Goal: Transaction & Acquisition: Purchase product/service

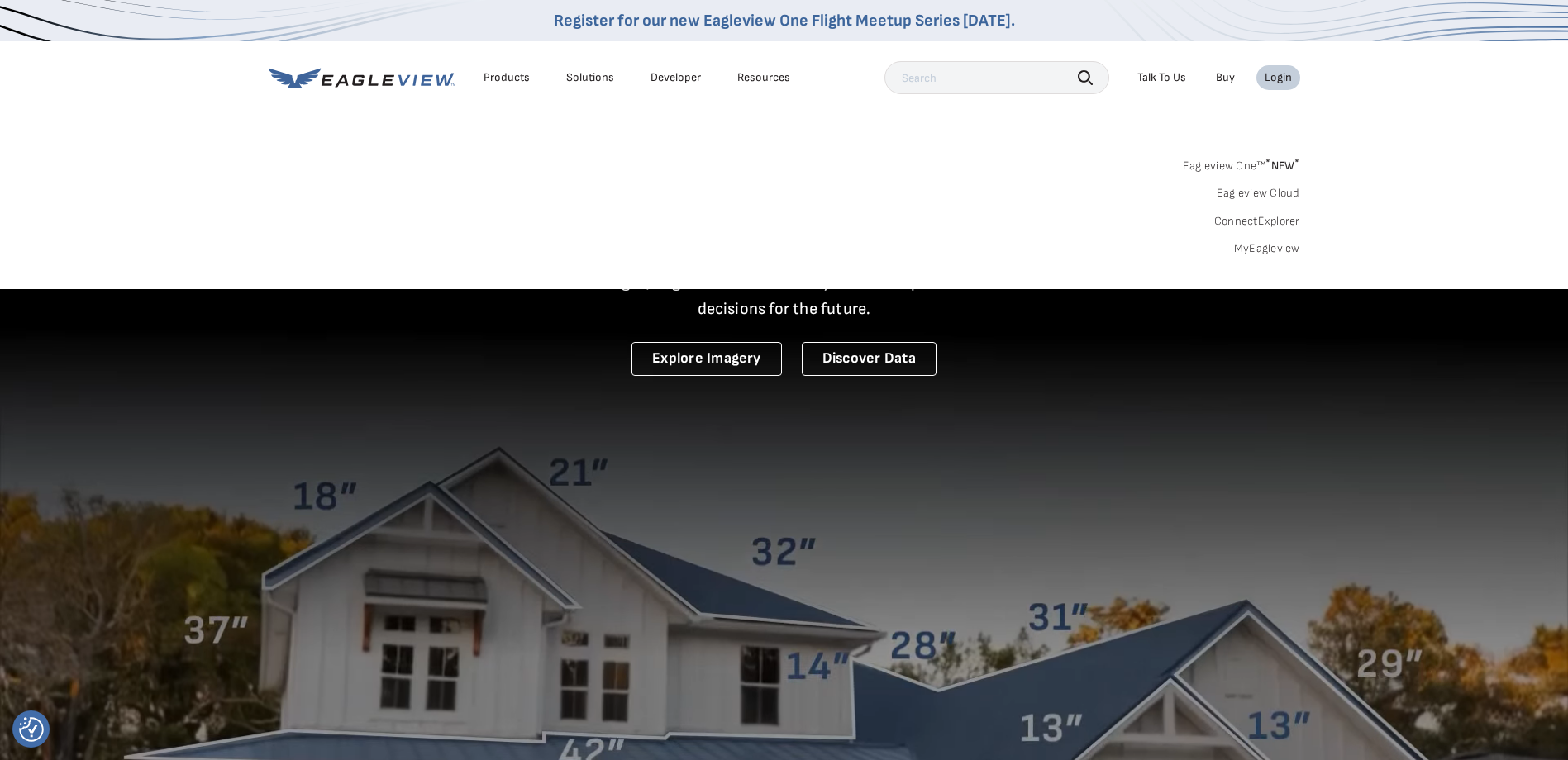
click at [1282, 74] on div "Login" at bounding box center [1278, 77] width 27 height 15
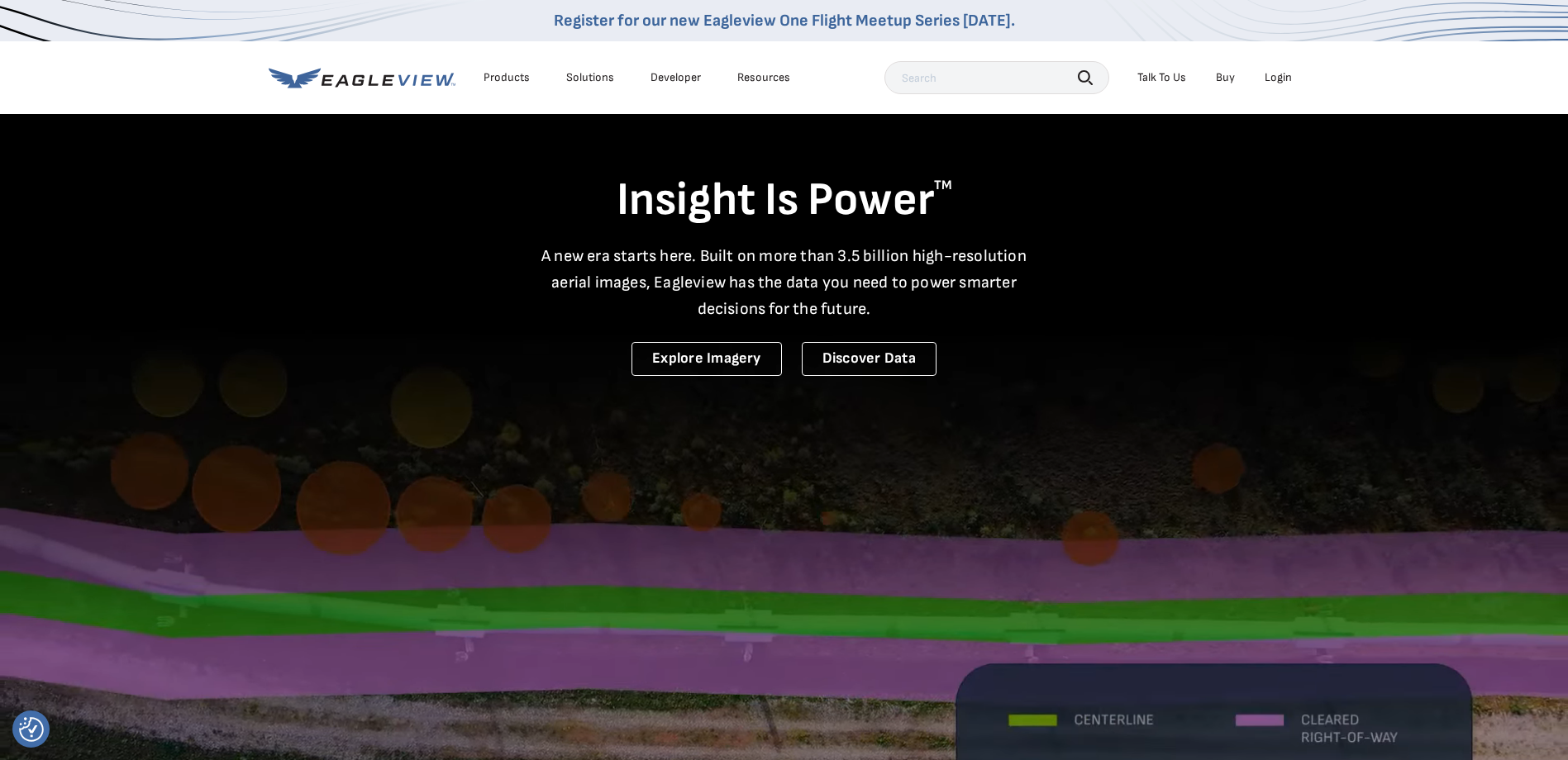
click at [1282, 74] on div "Login" at bounding box center [1278, 77] width 27 height 15
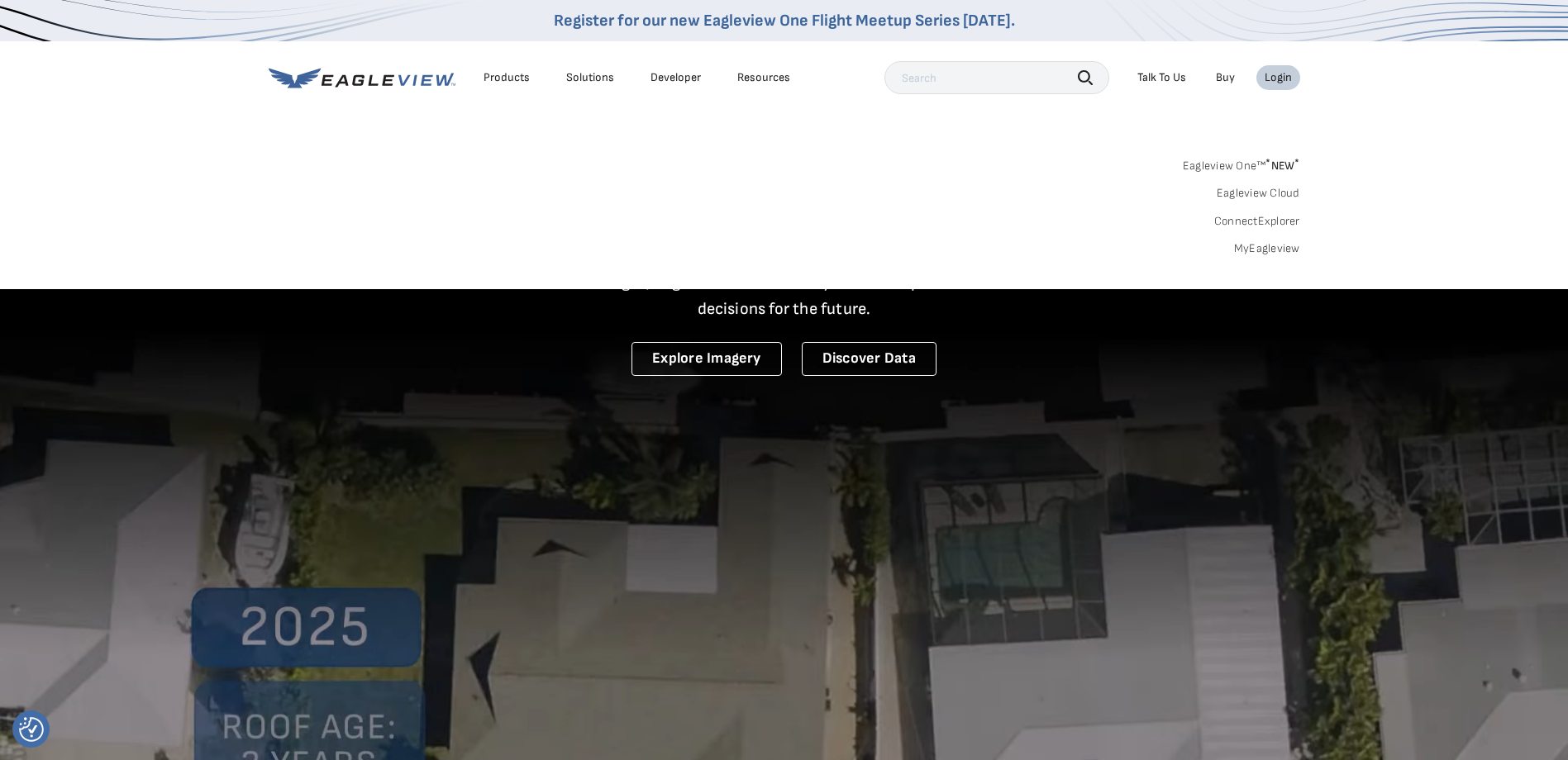
click at [1274, 247] on link "MyEagleview" at bounding box center [1267, 249] width 67 height 15
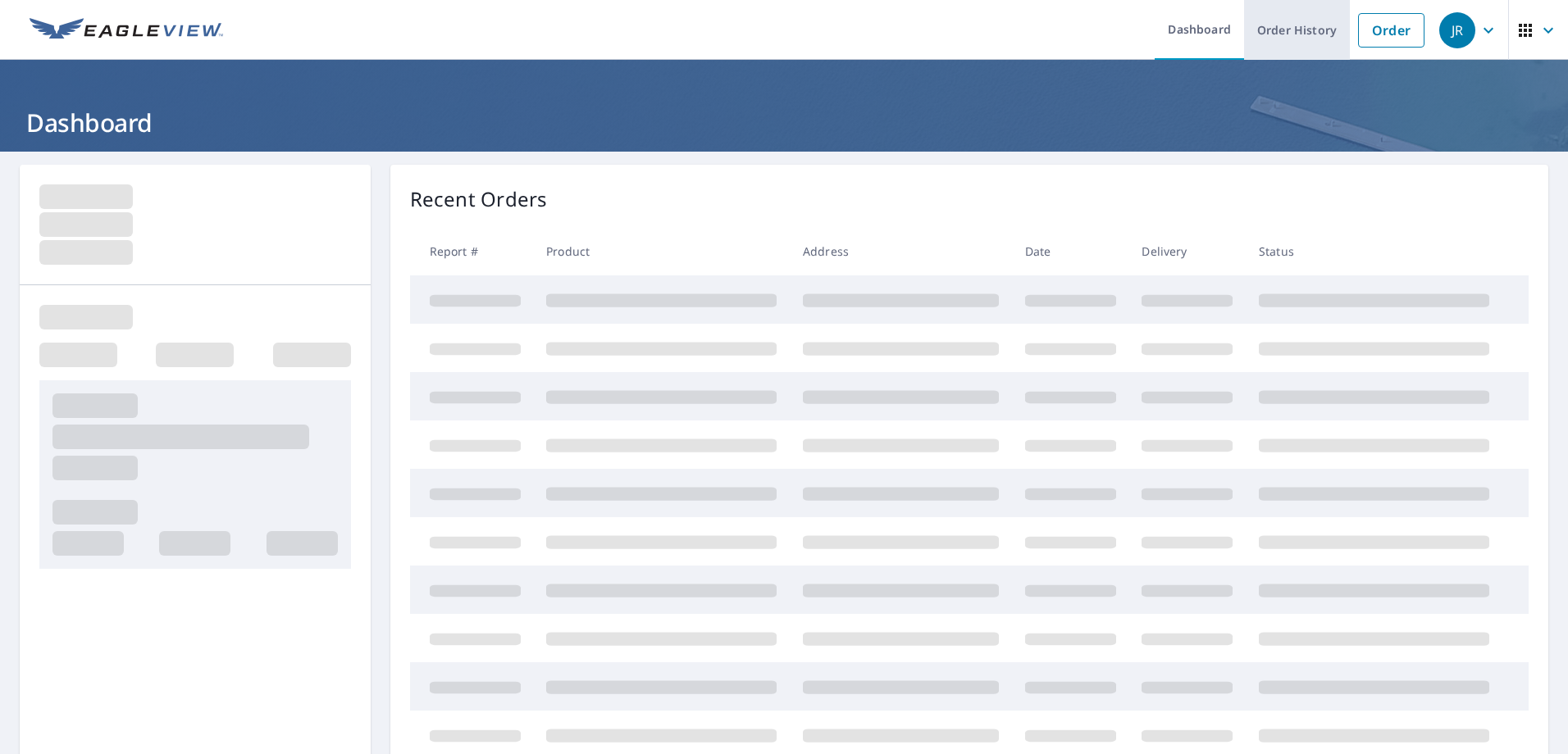
click at [1268, 24] on link "Order History" at bounding box center [1297, 30] width 106 height 60
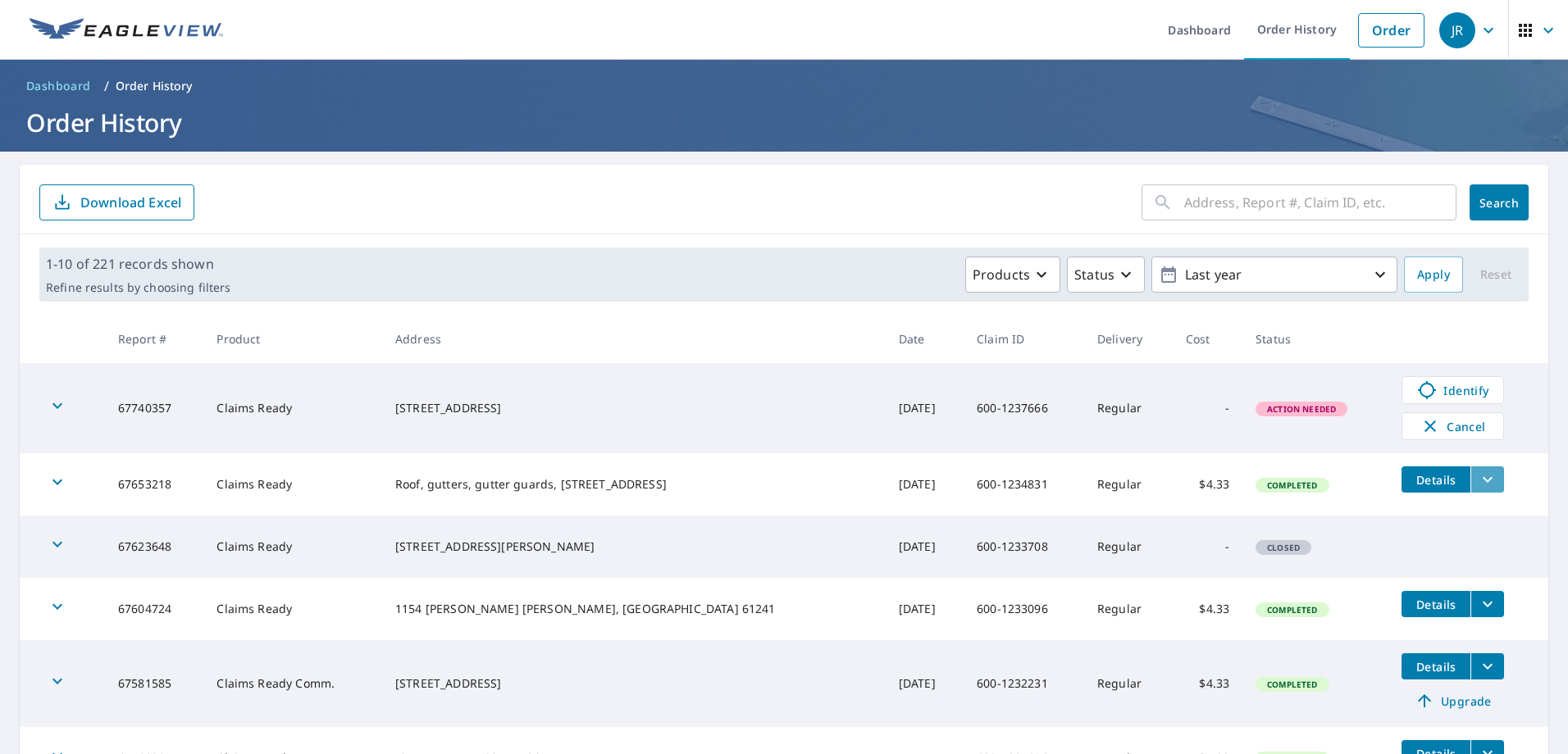
click at [1478, 485] on icon "filesDropdownBtn-67653218" at bounding box center [1488, 480] width 20 height 20
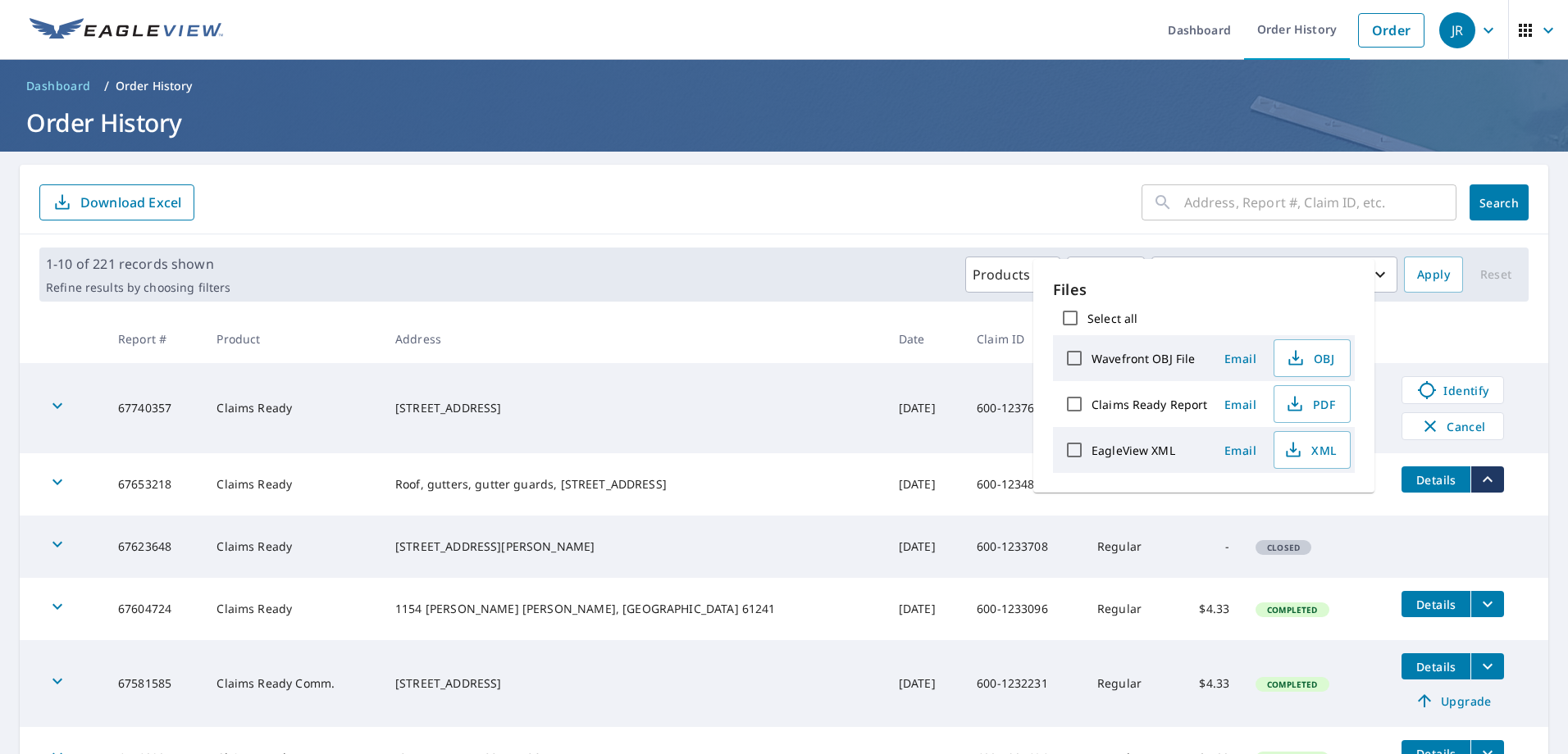
click at [604, 214] on form "​ Search Download Excel" at bounding box center [784, 203] width 1489 height 36
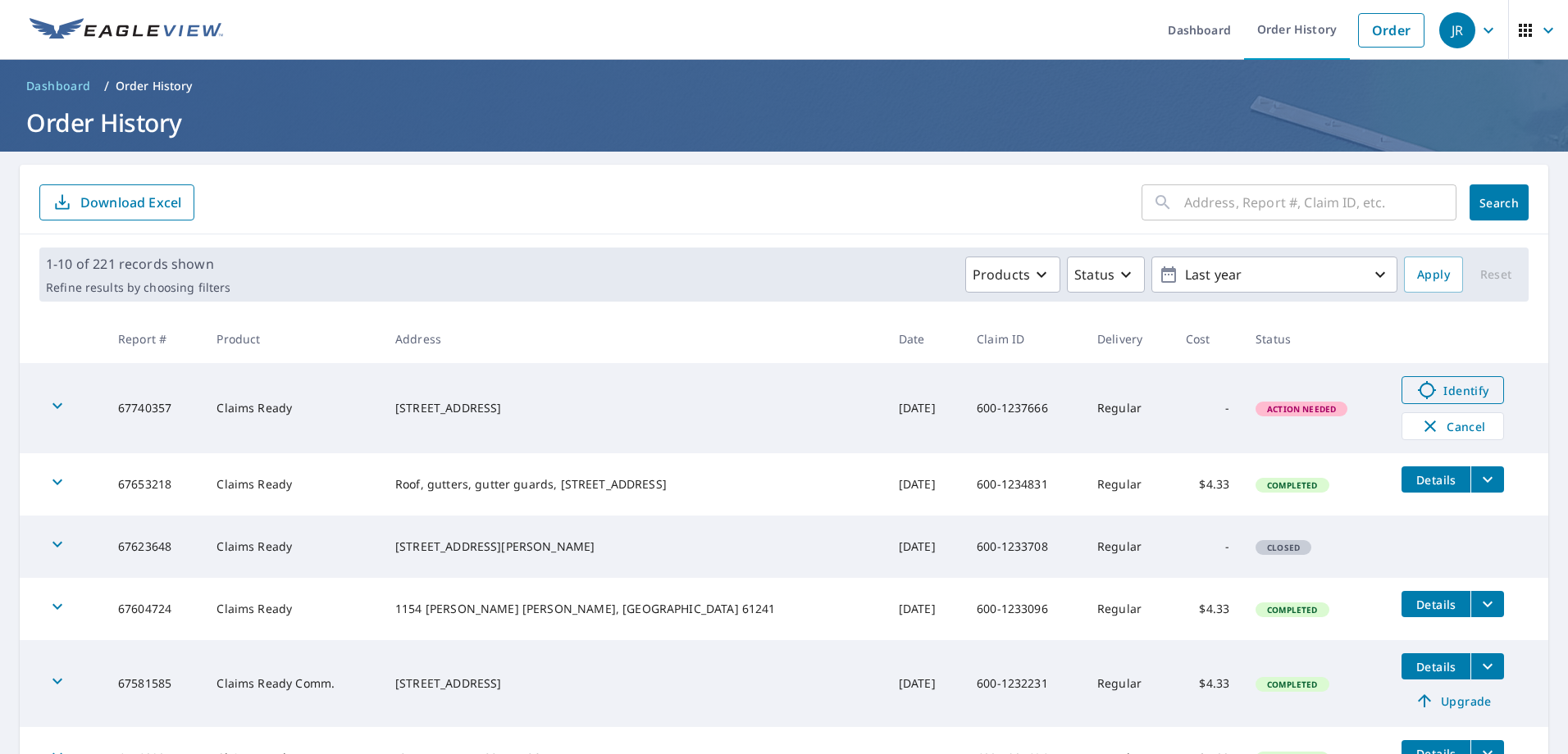
click at [1459, 391] on span "Identify" at bounding box center [1453, 391] width 81 height 20
click at [1371, 34] on link "Order" at bounding box center [1391, 31] width 66 height 34
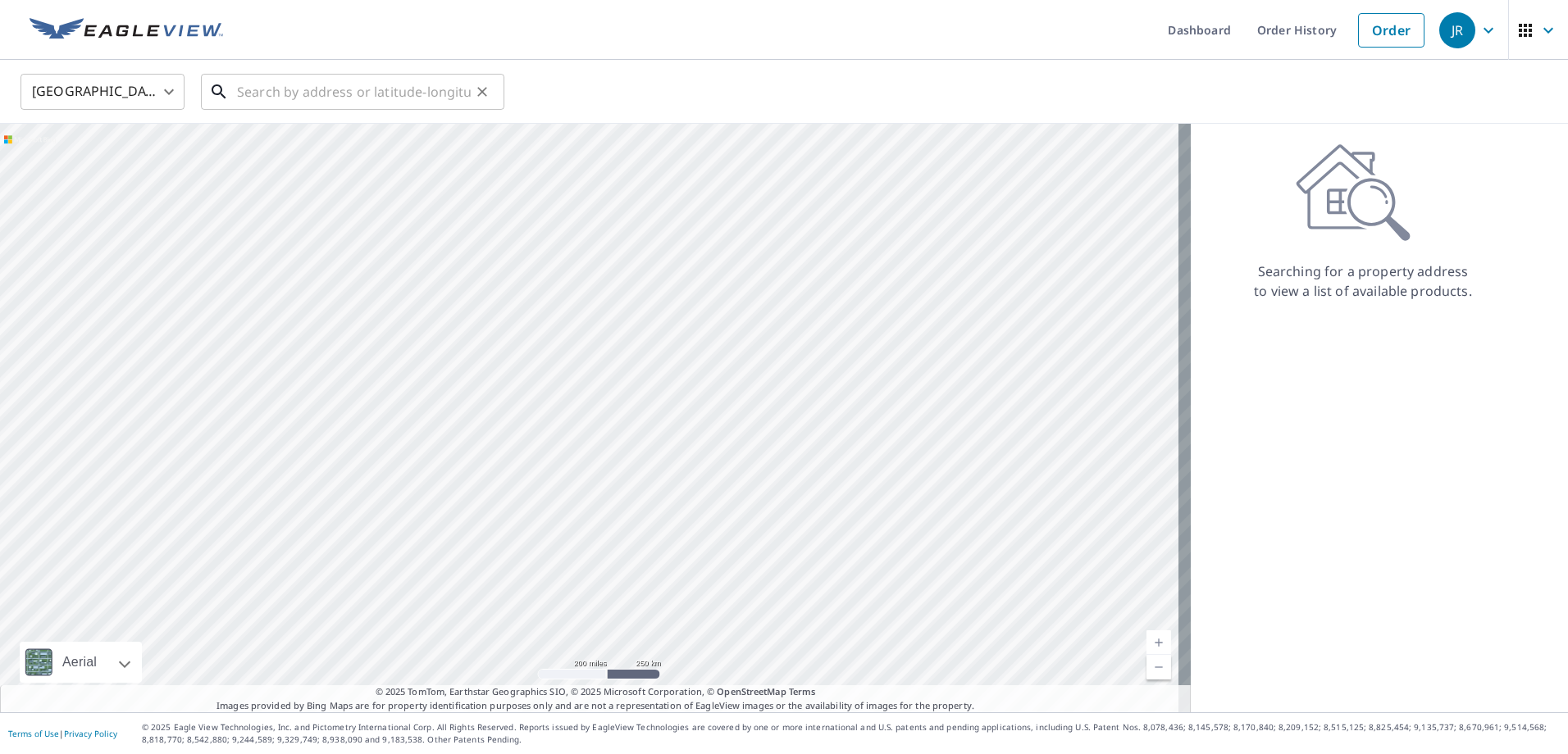
click at [372, 94] on input "text" at bounding box center [354, 91] width 233 height 46
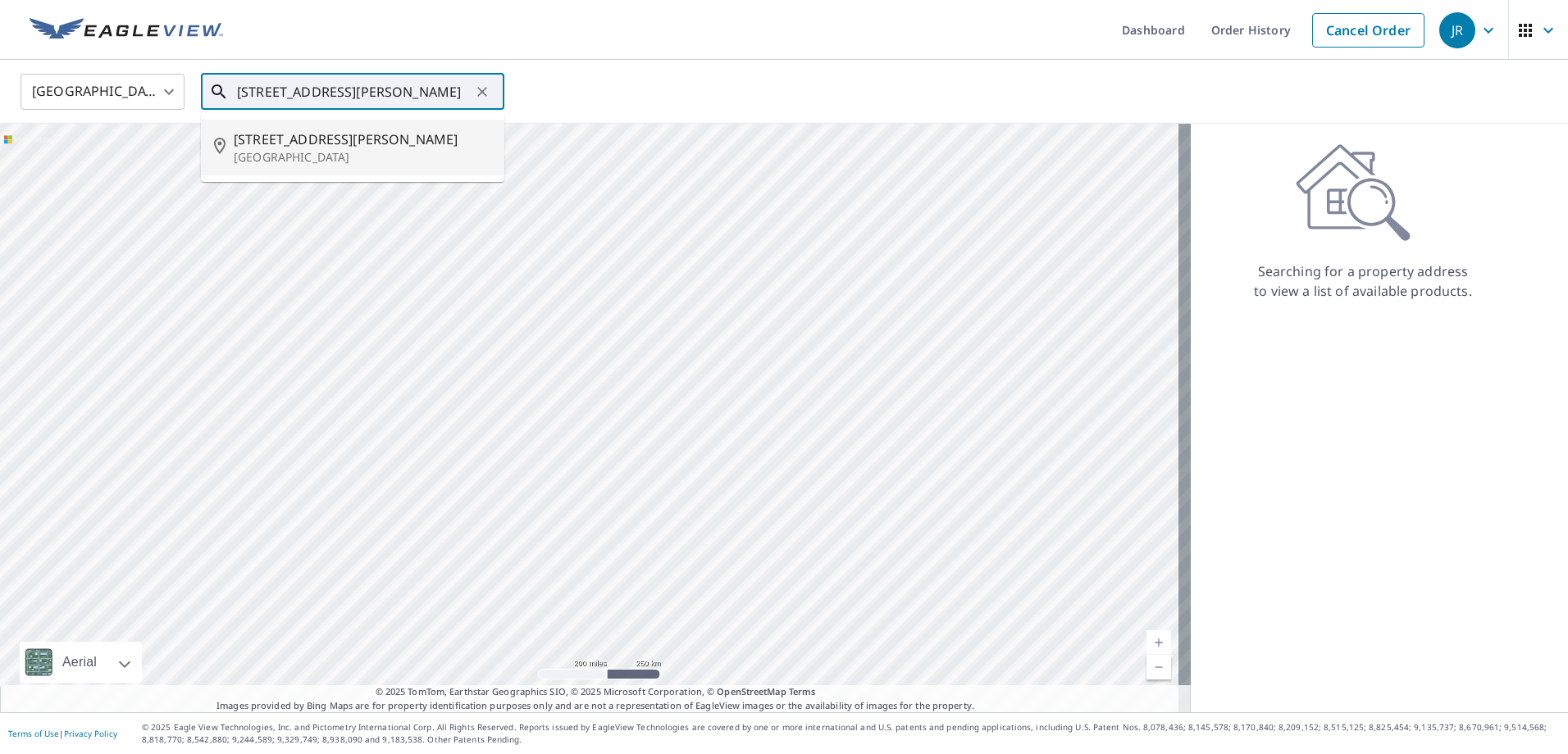
click at [365, 137] on span "421 Jackson Blvd" at bounding box center [362, 139] width 258 height 20
type input "421 Jackson Blvd Goose Lake, IA 52750"
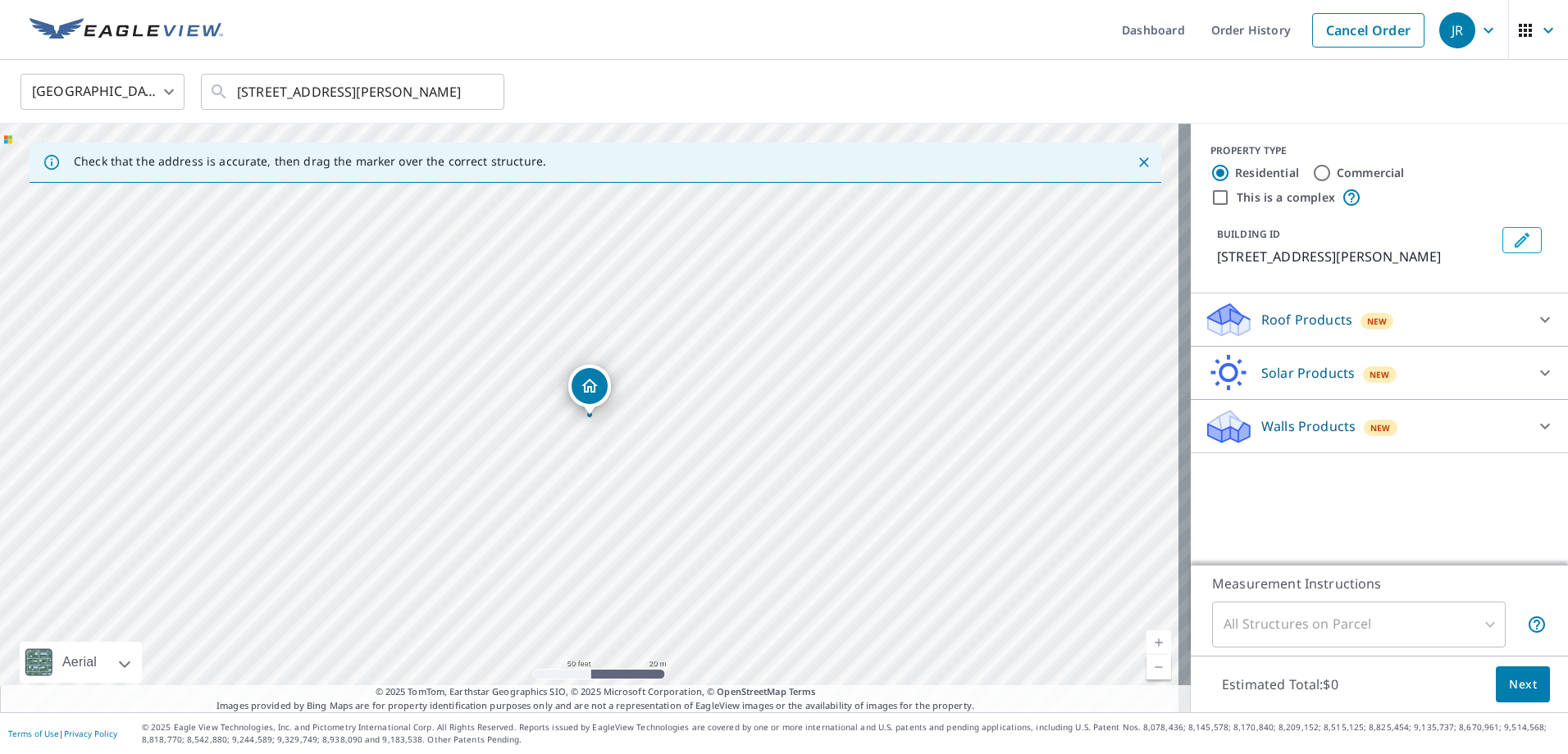
click at [1417, 322] on div "Roof Products New" at bounding box center [1364, 320] width 321 height 39
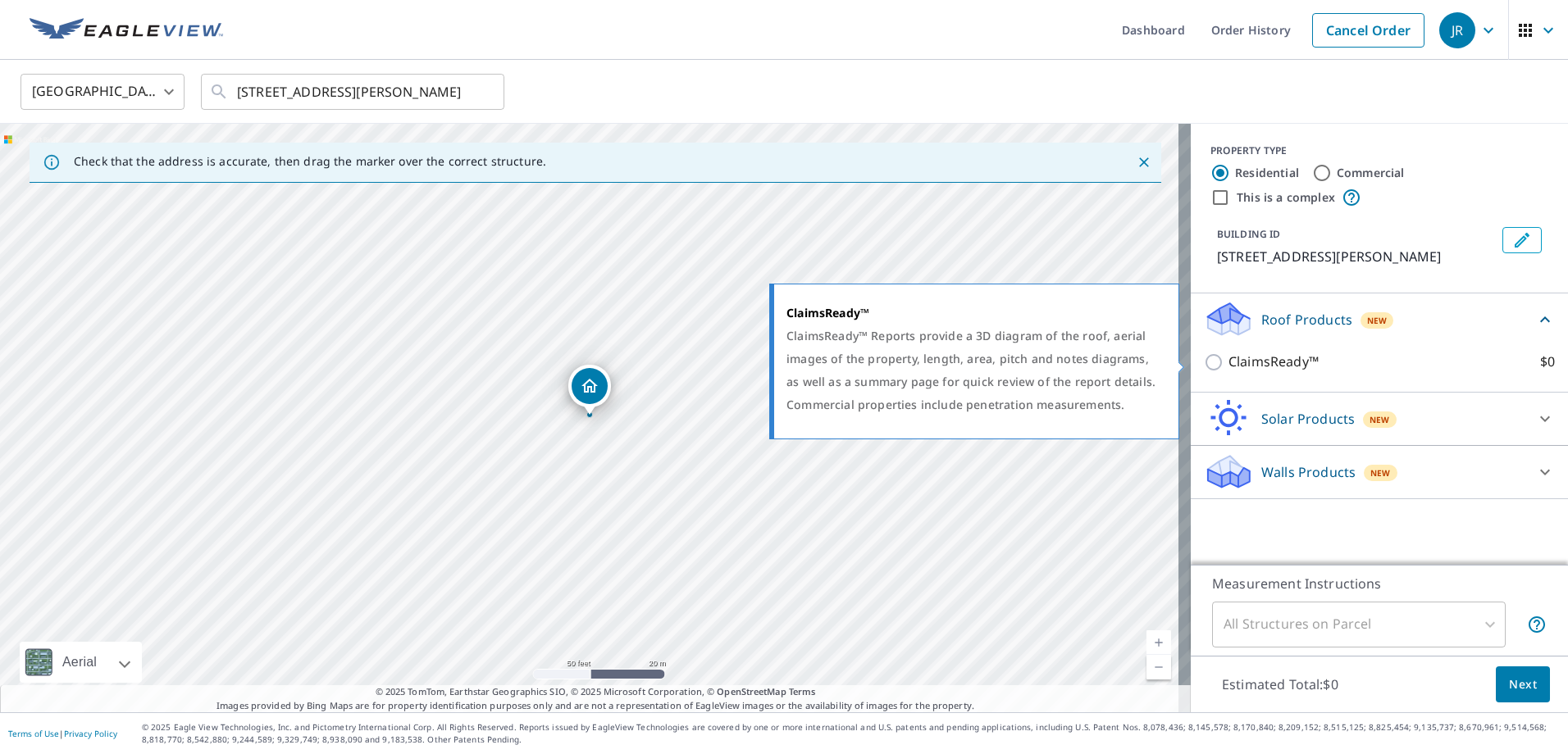
click at [1276, 359] on p "ClaimsReady™" at bounding box center [1273, 362] width 90 height 21
click at [1228, 359] on input "ClaimsReady™ $0" at bounding box center [1215, 363] width 24 height 20
checkbox input "true"
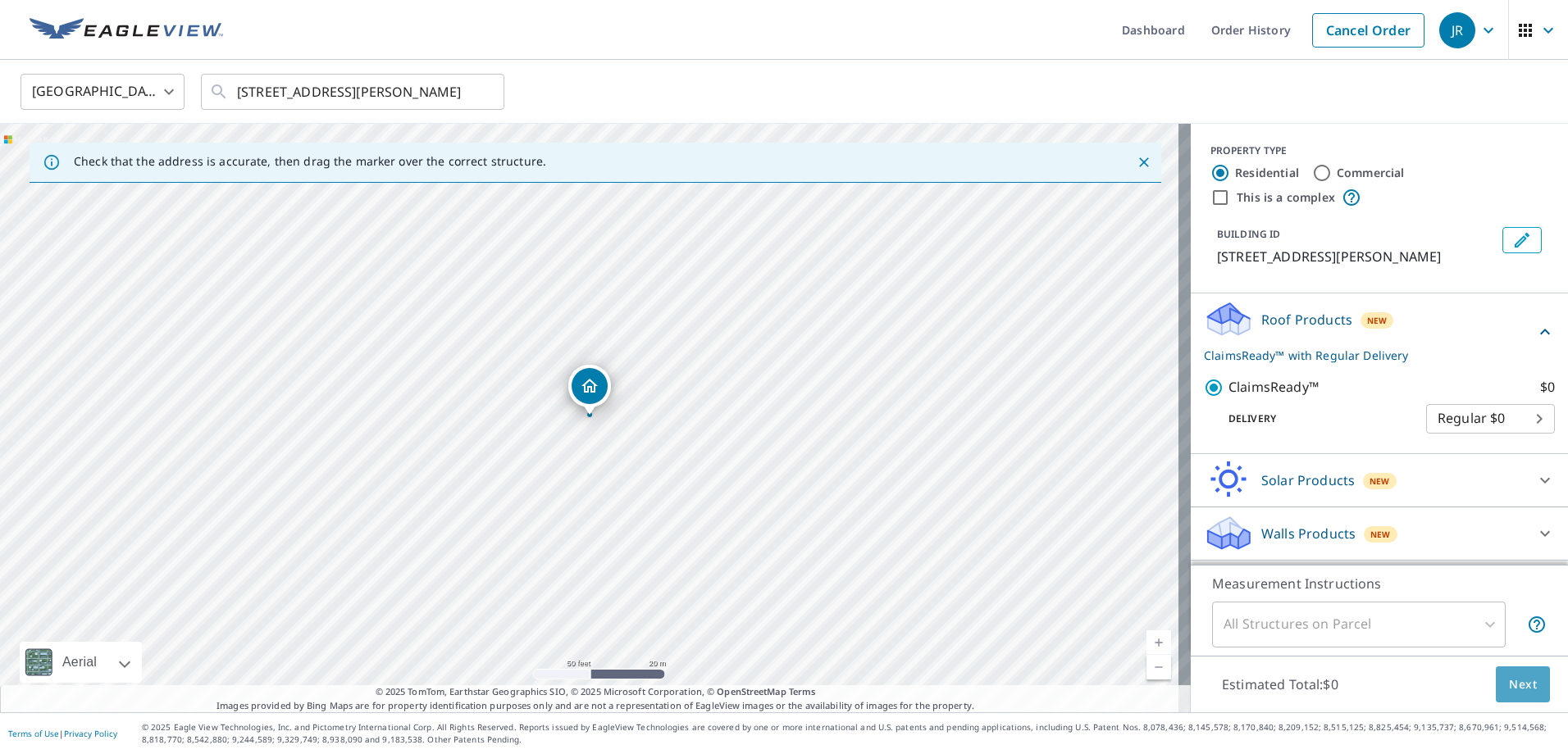
click at [1509, 691] on span "Next" at bounding box center [1523, 684] width 28 height 21
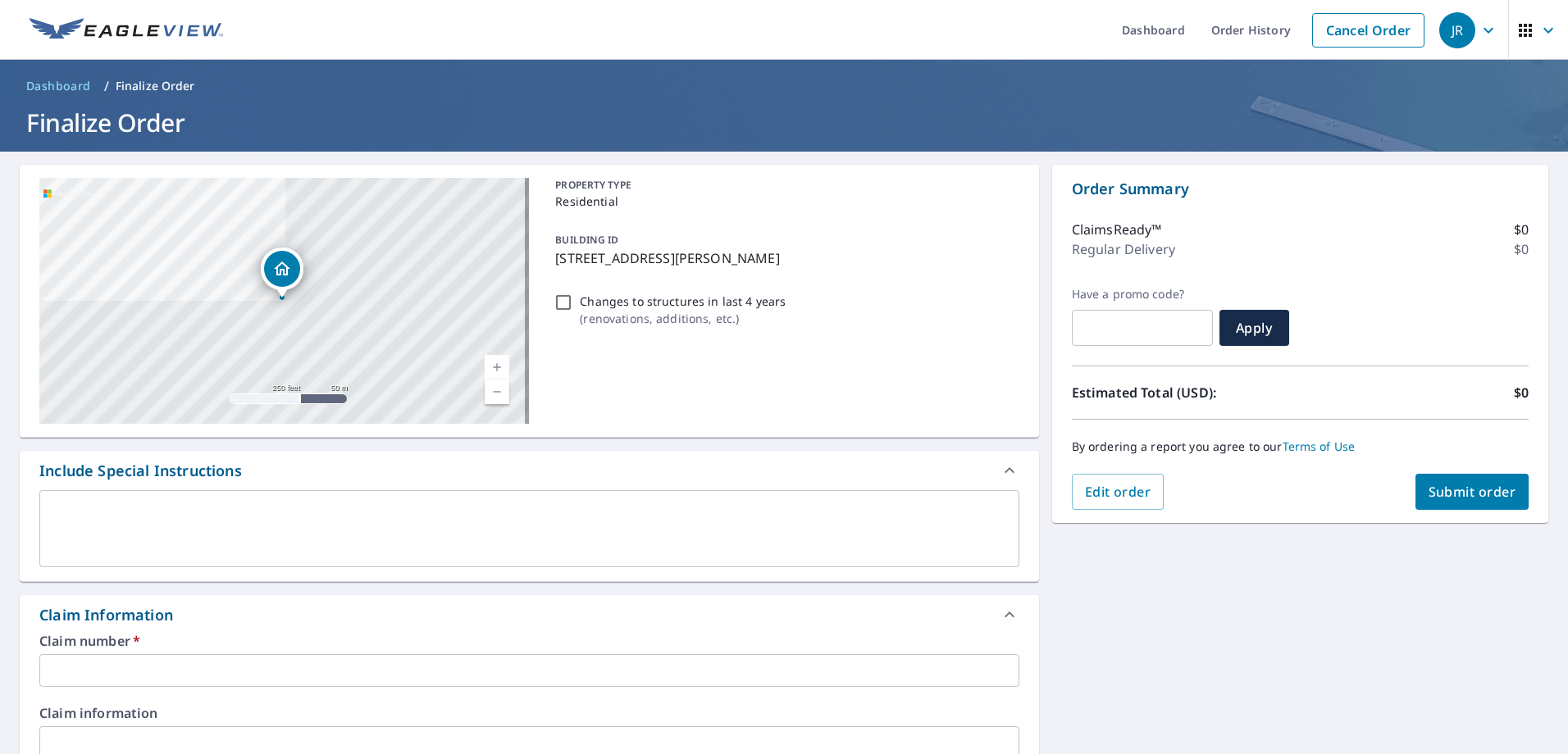
click at [168, 675] on input "text" at bounding box center [530, 671] width 980 height 33
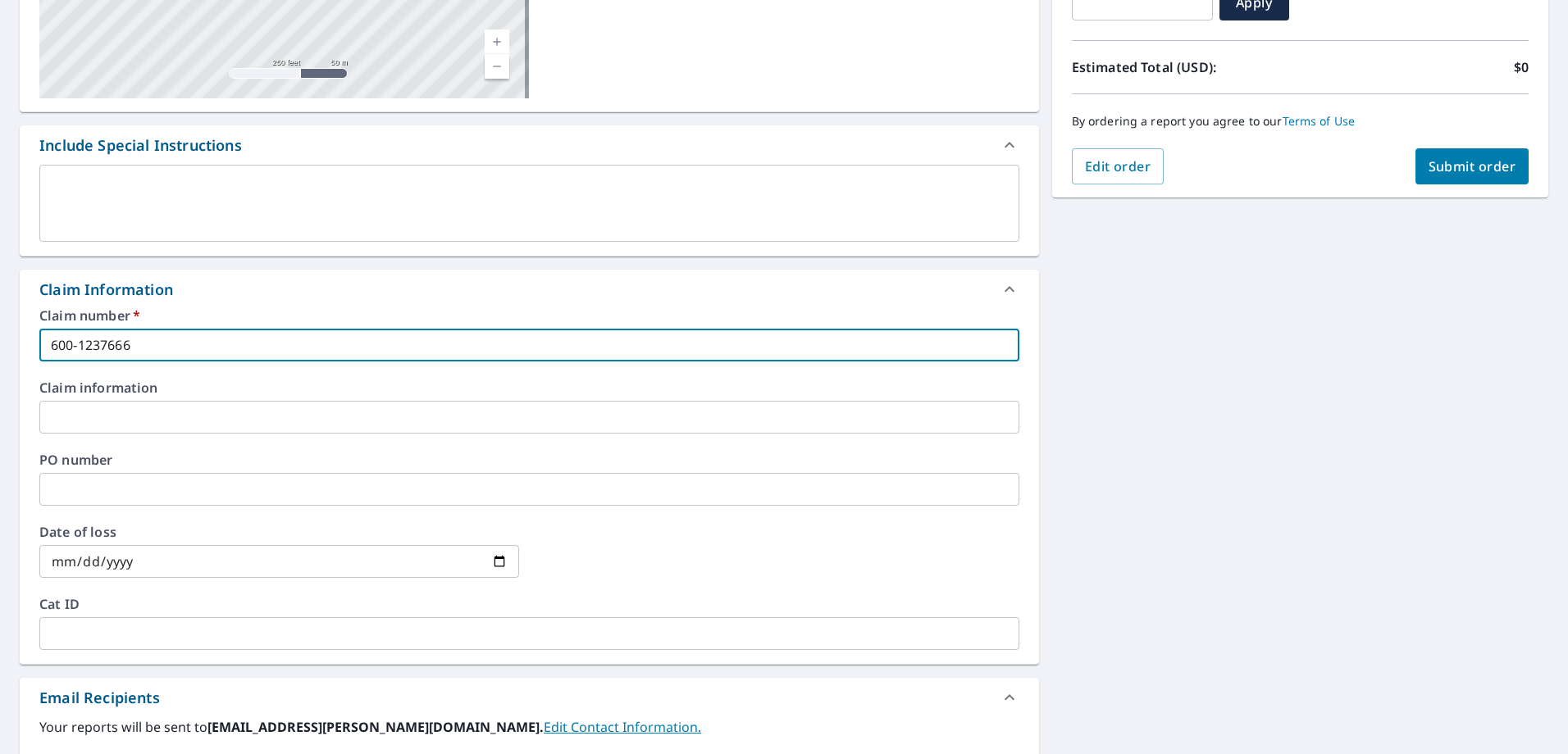
scroll to position [328, 0]
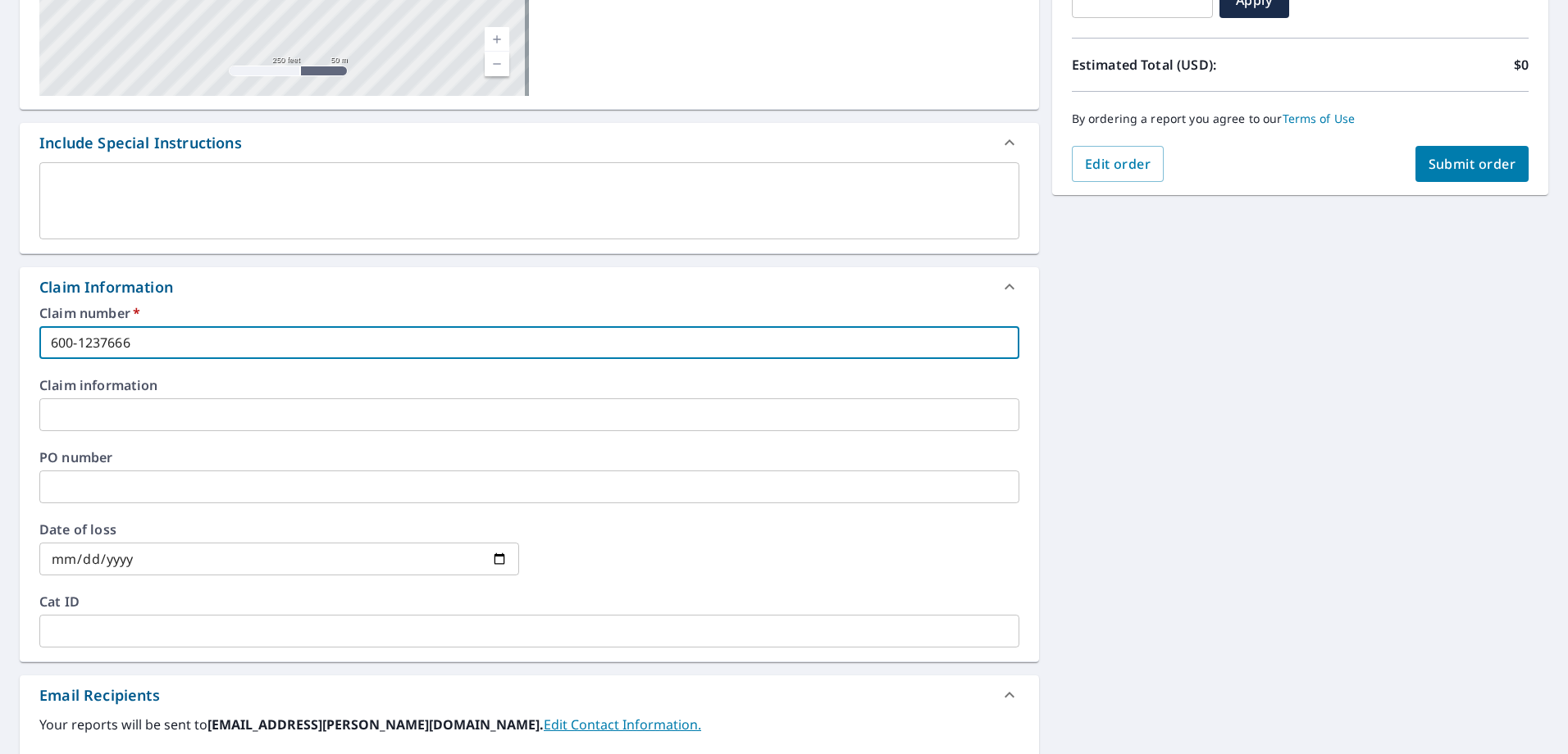
type input "600-1237666"
click at [497, 562] on input "date" at bounding box center [279, 559] width 480 height 33
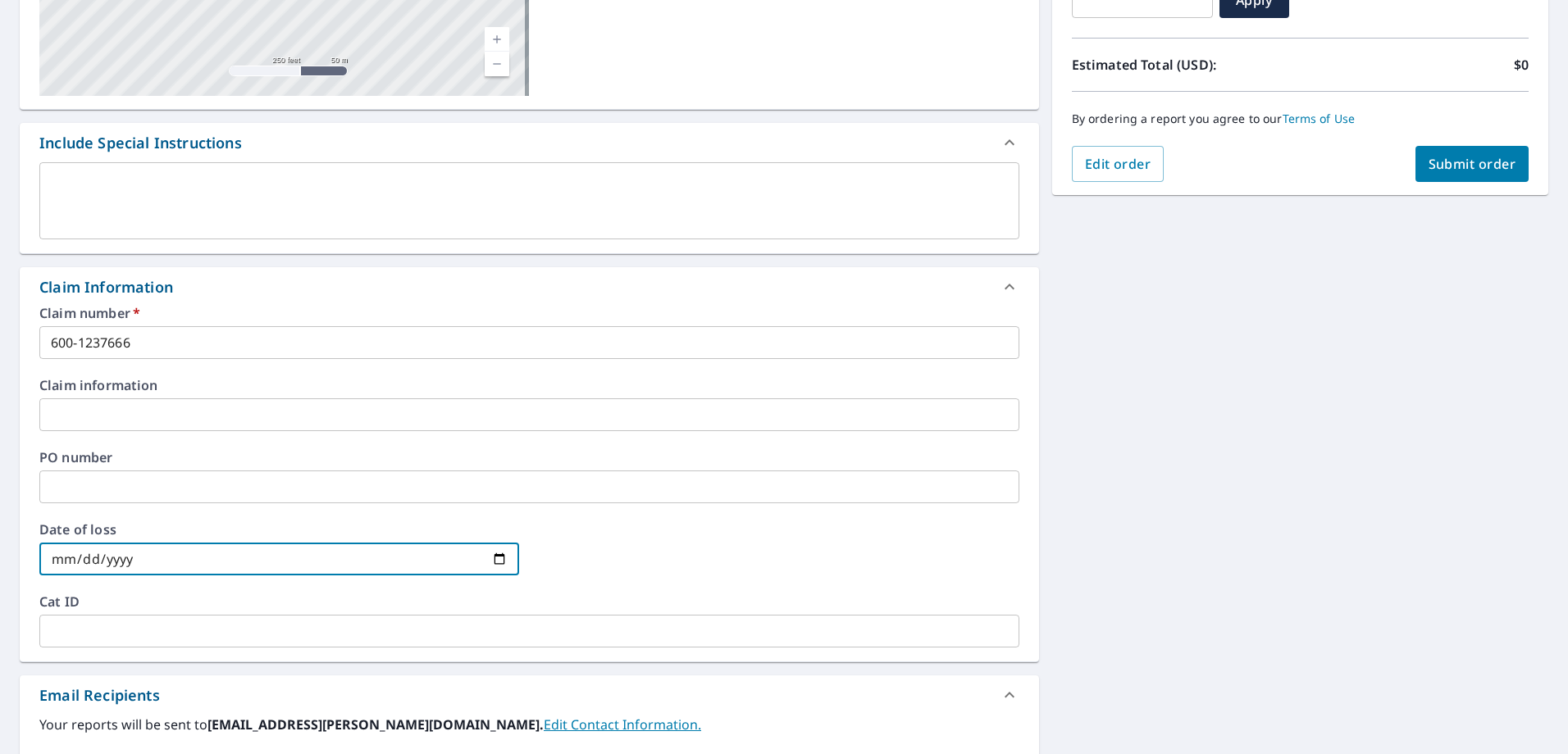
type input "2025-07-10"
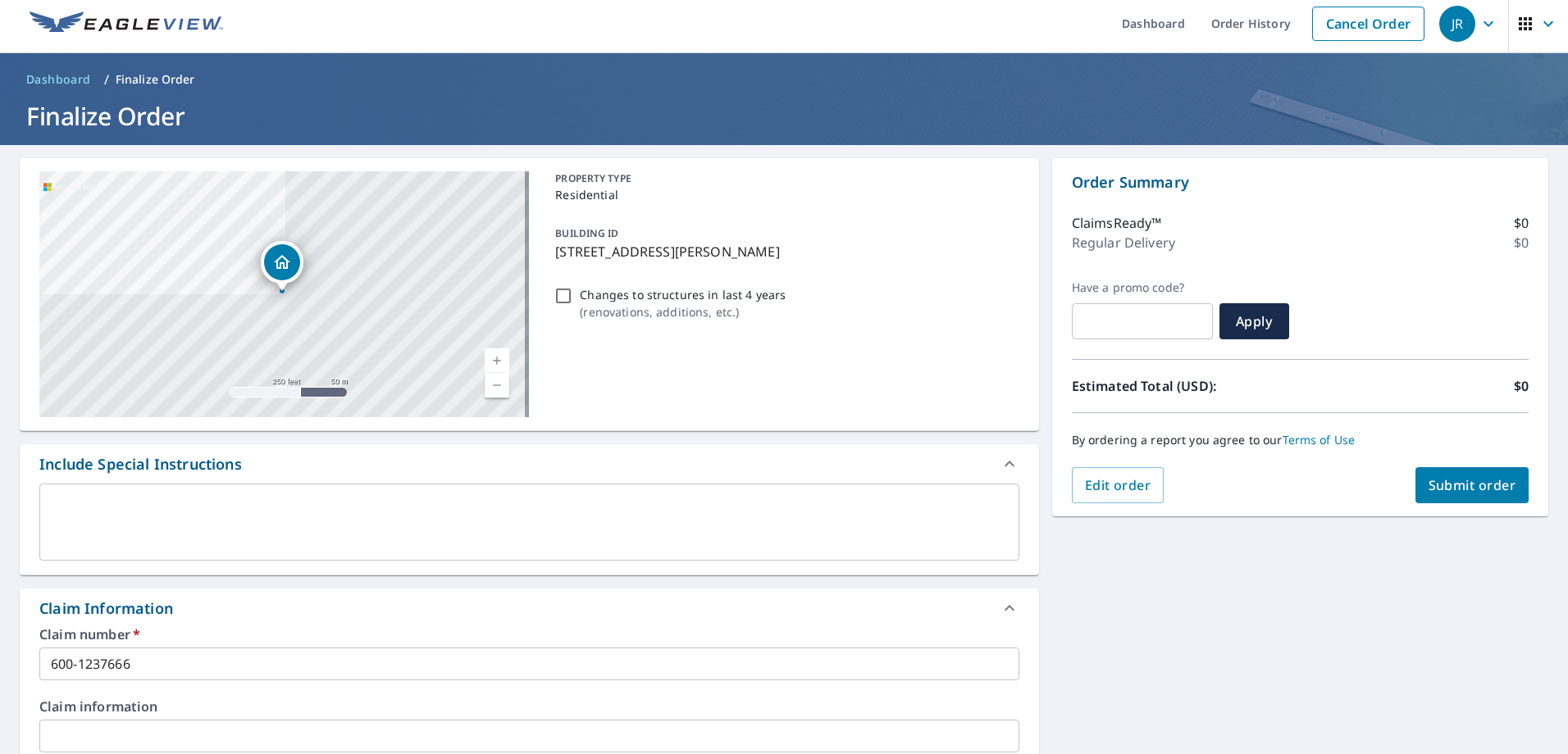
scroll to position [0, 0]
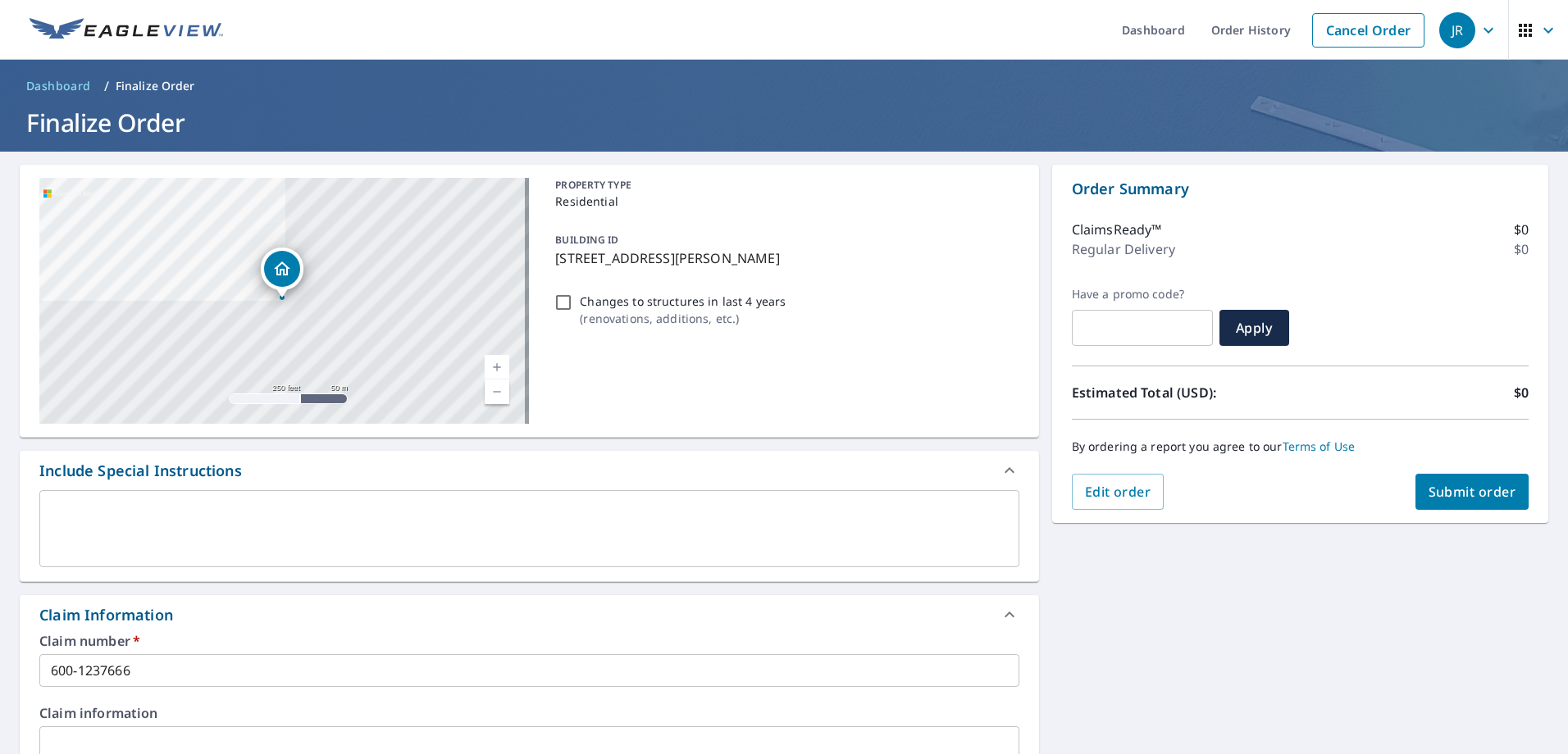
click at [1444, 490] on span "Submit order" at bounding box center [1472, 492] width 88 height 18
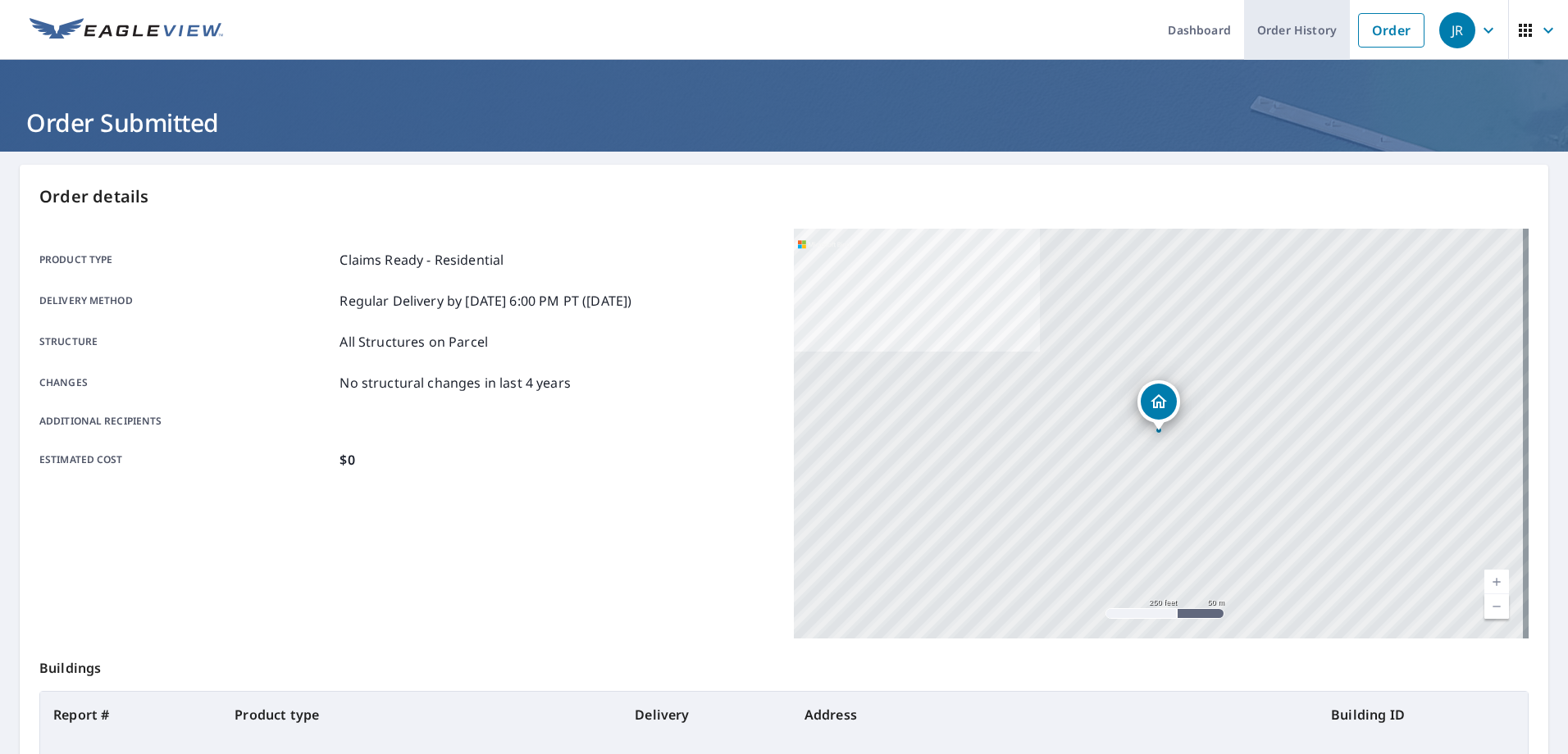
click at [1293, 40] on link "Order History" at bounding box center [1297, 30] width 106 height 60
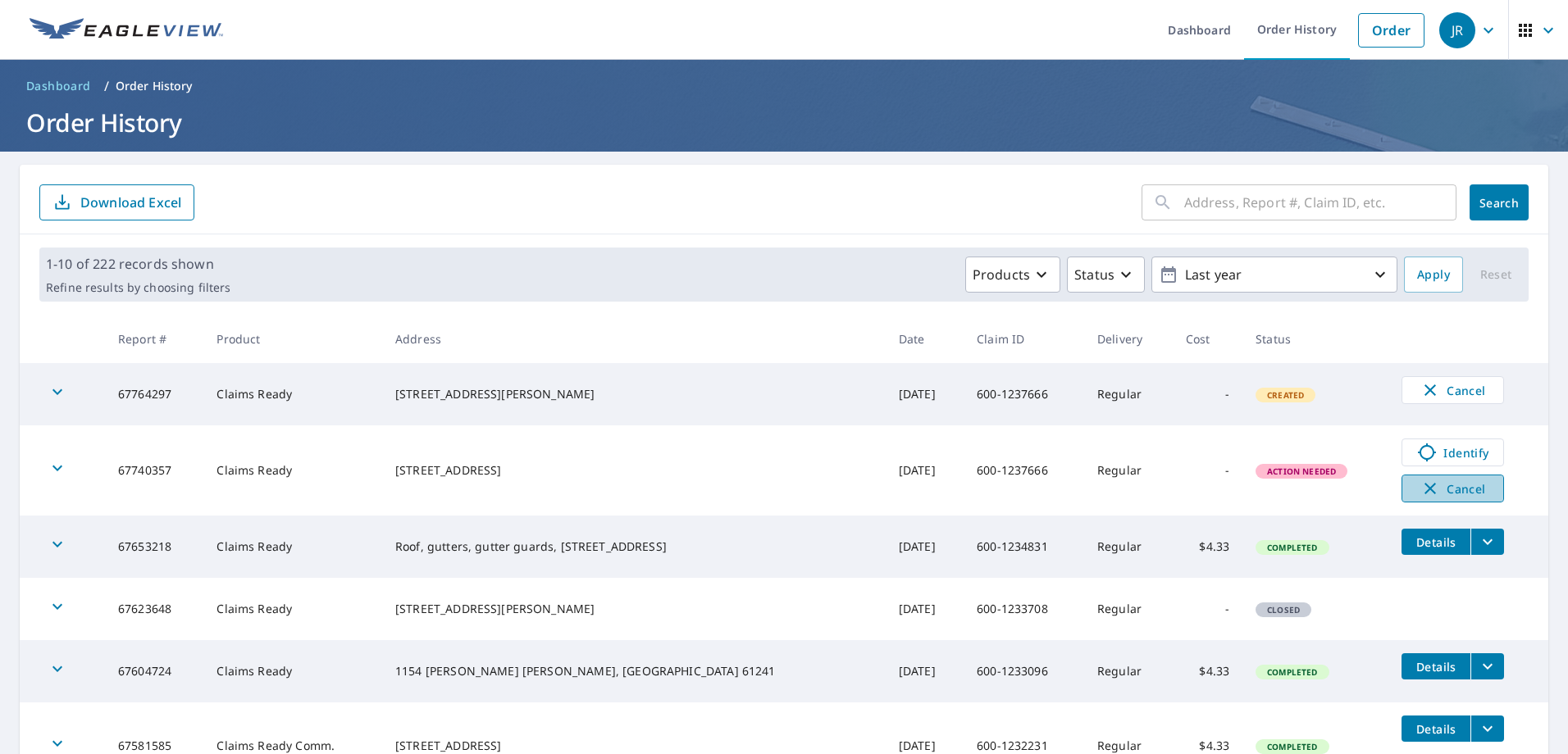
click at [1419, 495] on span "Cancel" at bounding box center [1452, 489] width 68 height 20
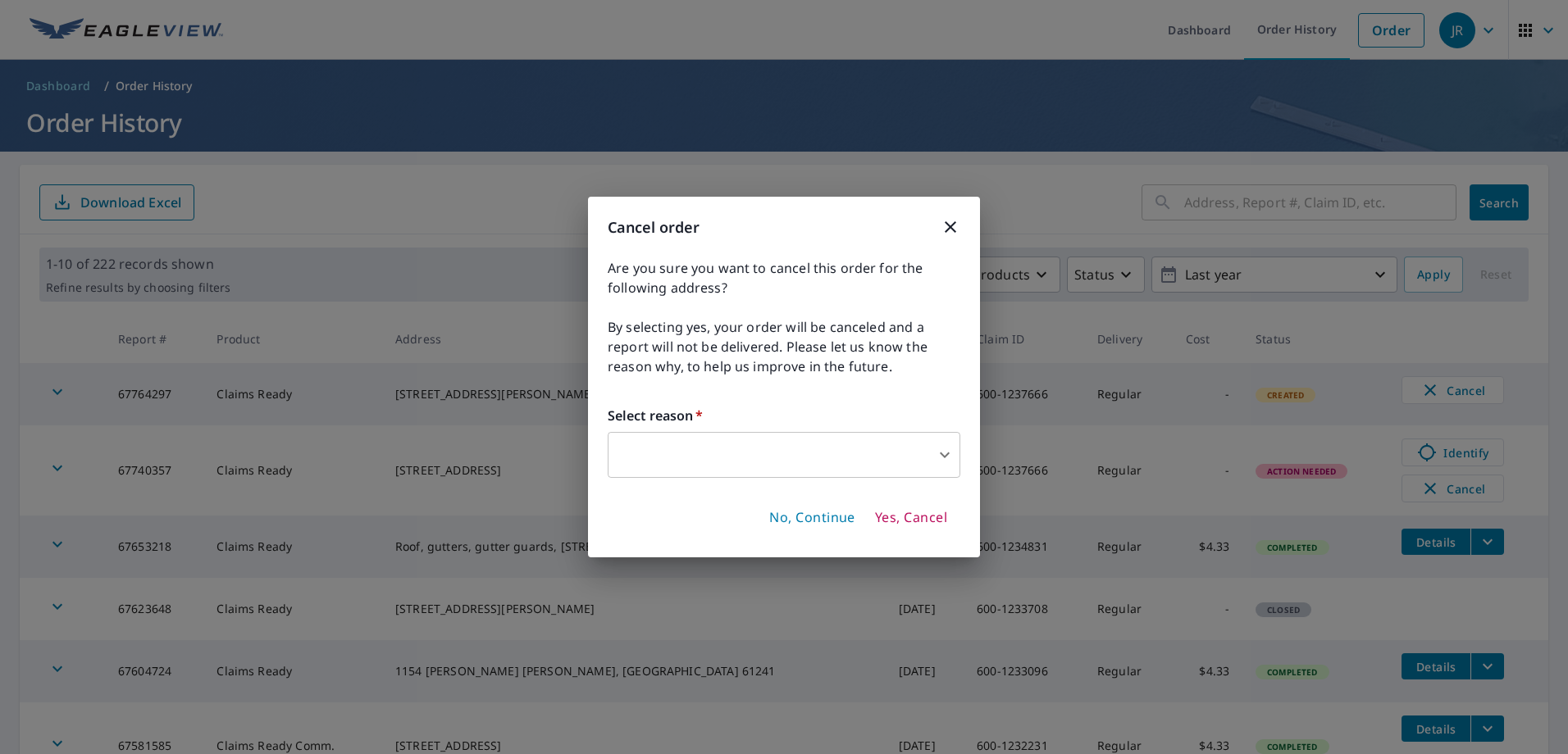
click at [947, 454] on body "JR JR Dashboard Order History Order JR Dashboard / Order History Order History …" at bounding box center [784, 377] width 1568 height 754
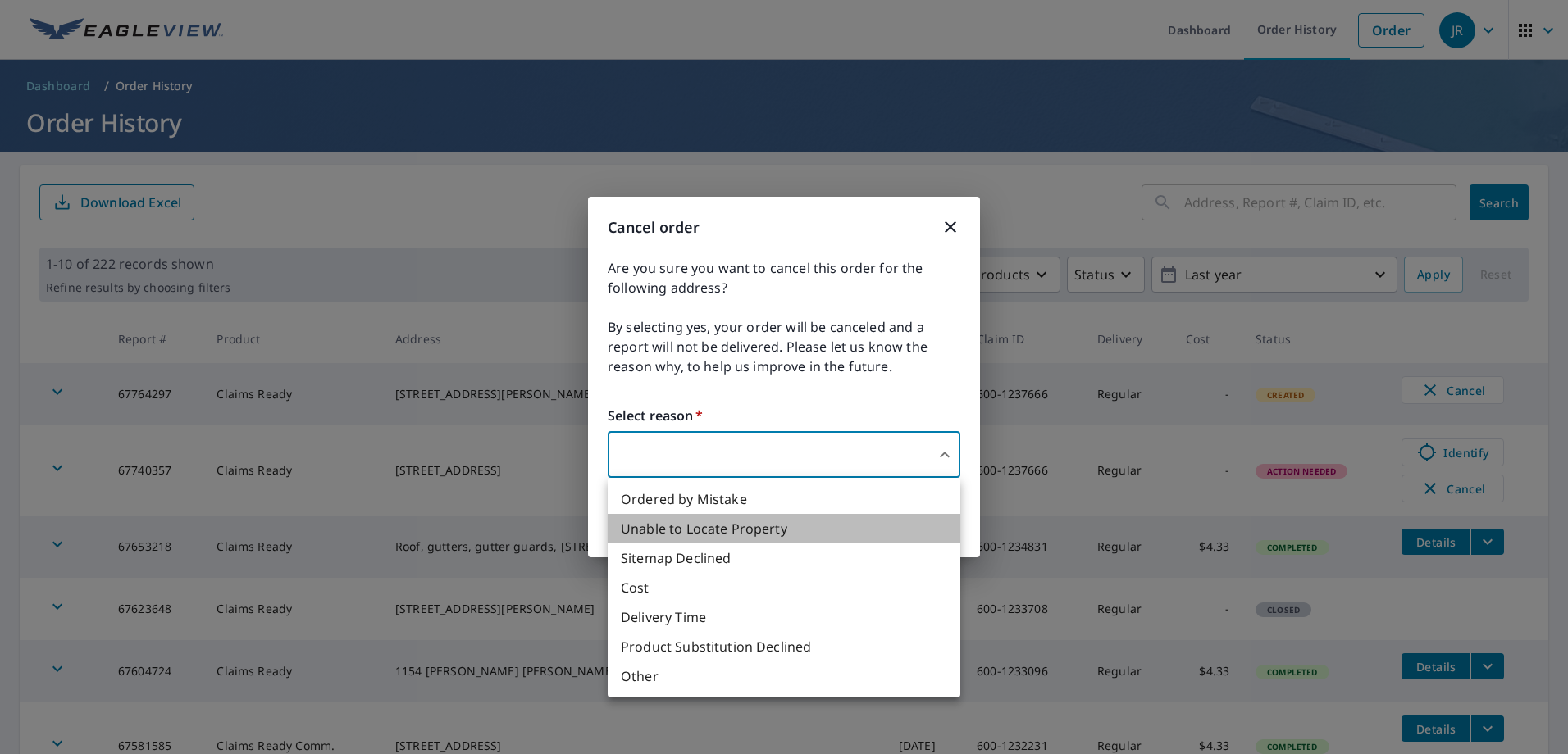
click at [706, 530] on li "Unable to Locate Property" at bounding box center [784, 529] width 353 height 30
type input "31"
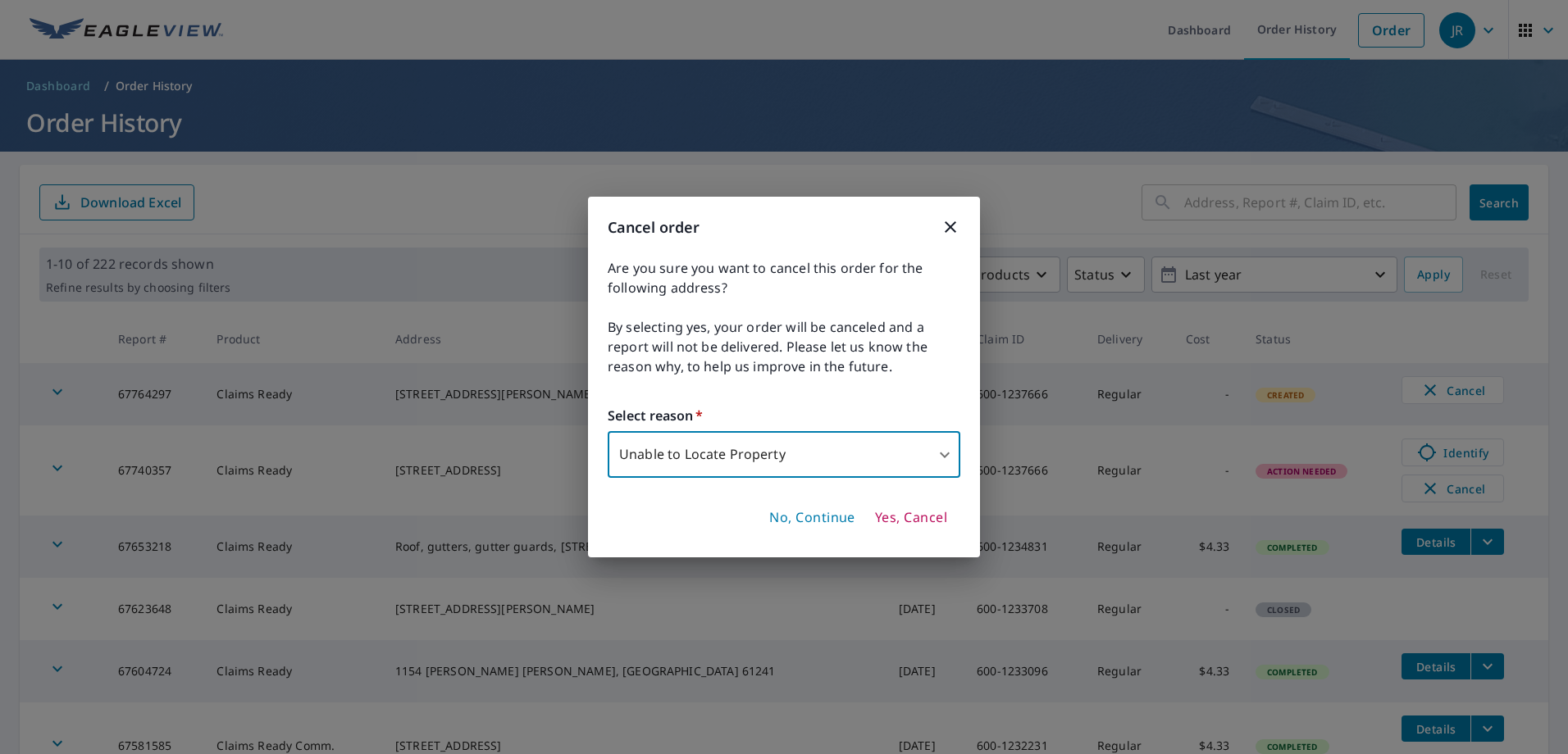
click at [905, 519] on span "Yes, Cancel" at bounding box center [912, 518] width 72 height 18
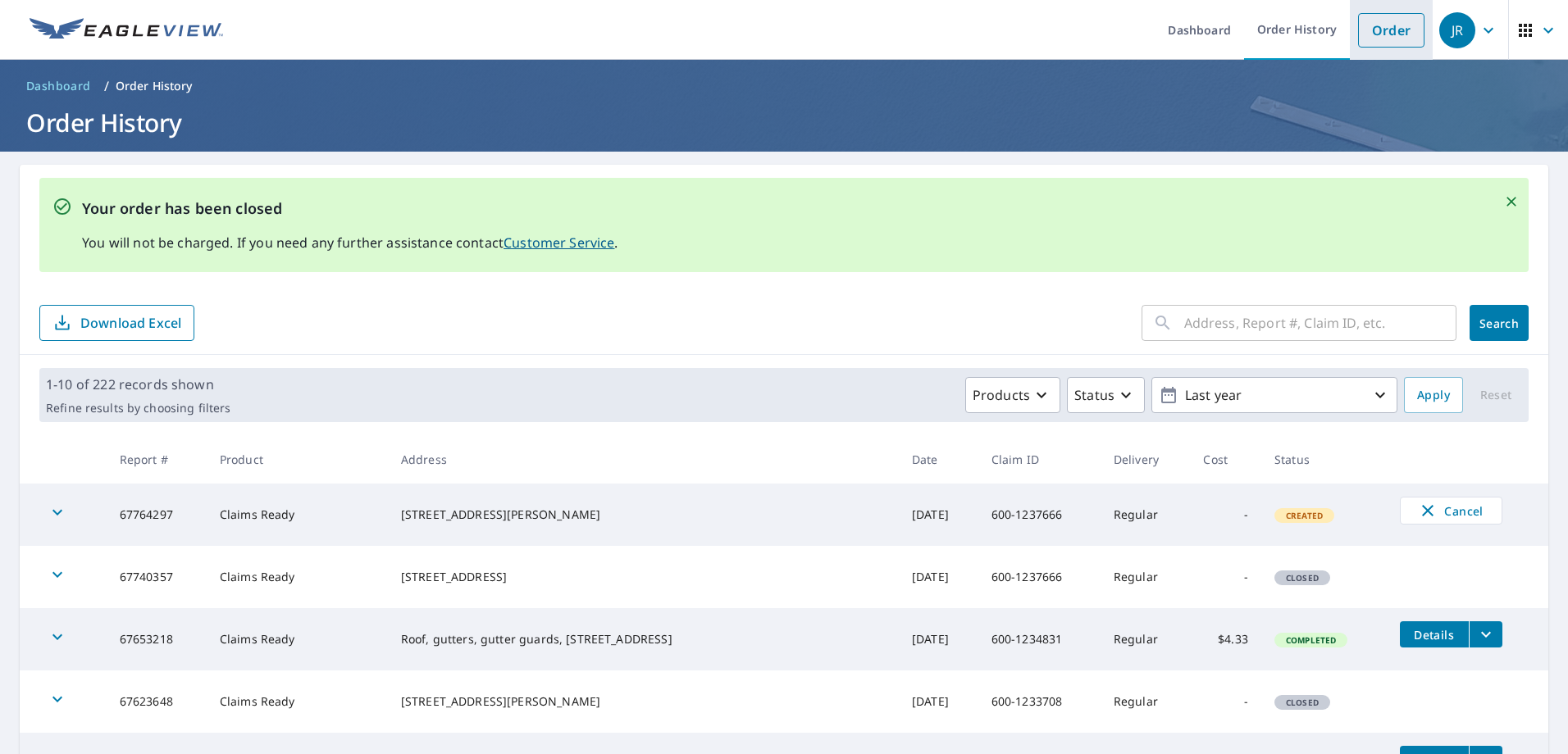
click at [1372, 27] on link "Order" at bounding box center [1391, 31] width 66 height 34
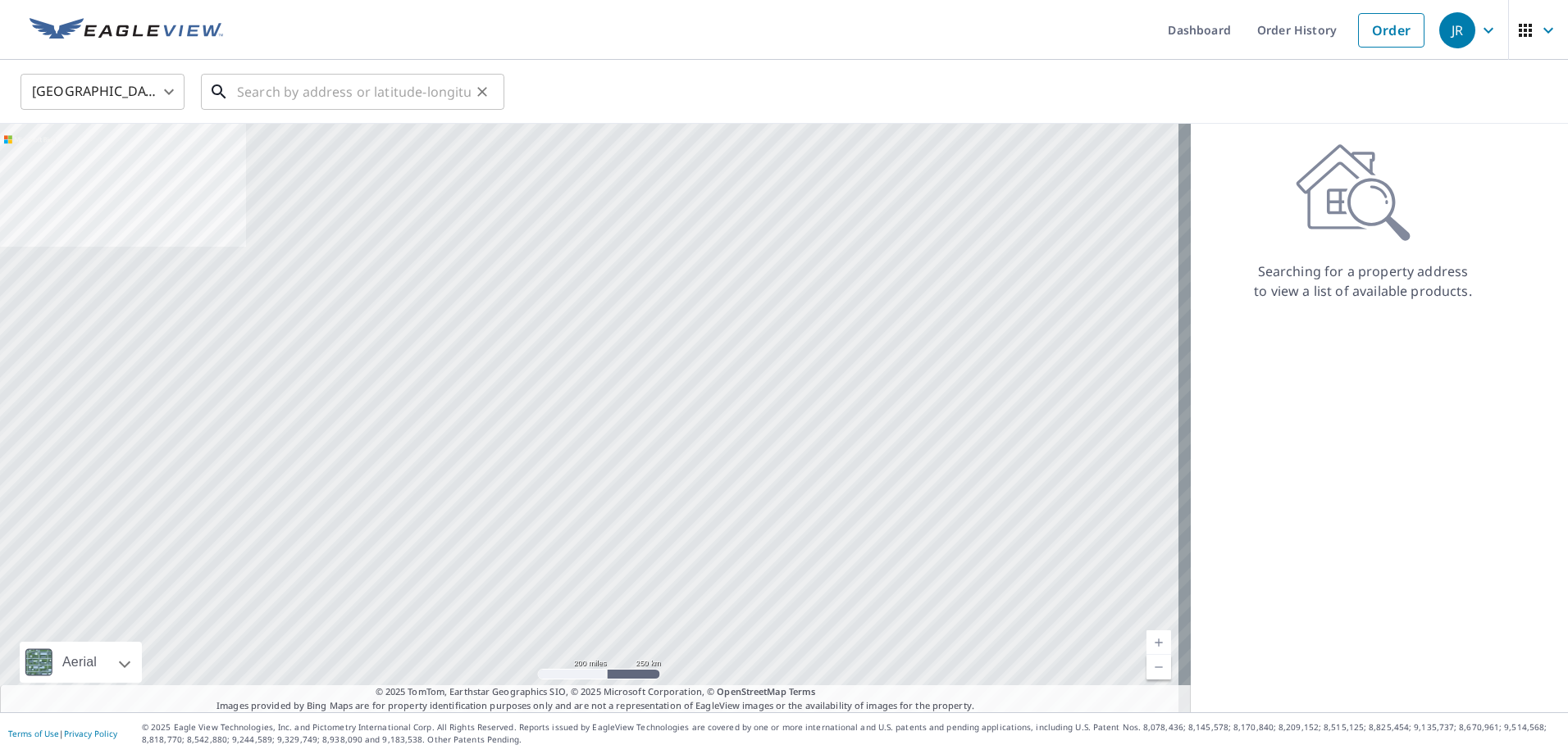
click at [300, 93] on input "text" at bounding box center [354, 91] width 233 height 46
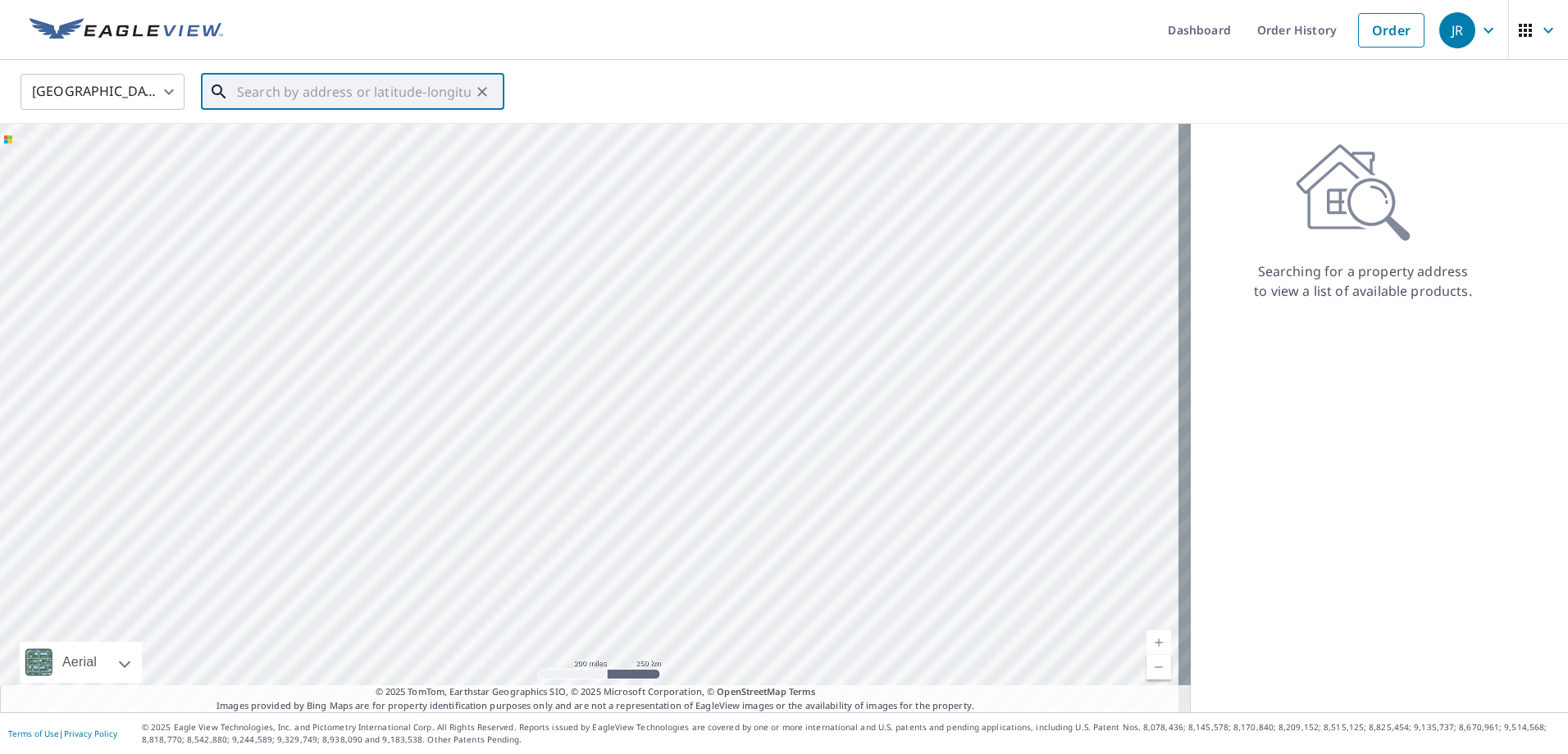
paste input "108 E Grant St, Avon, IL 61415"
click at [320, 154] on p "Avon, IL 61415" at bounding box center [362, 157] width 258 height 16
type input "108 E Grant St Avon, IL 61415"
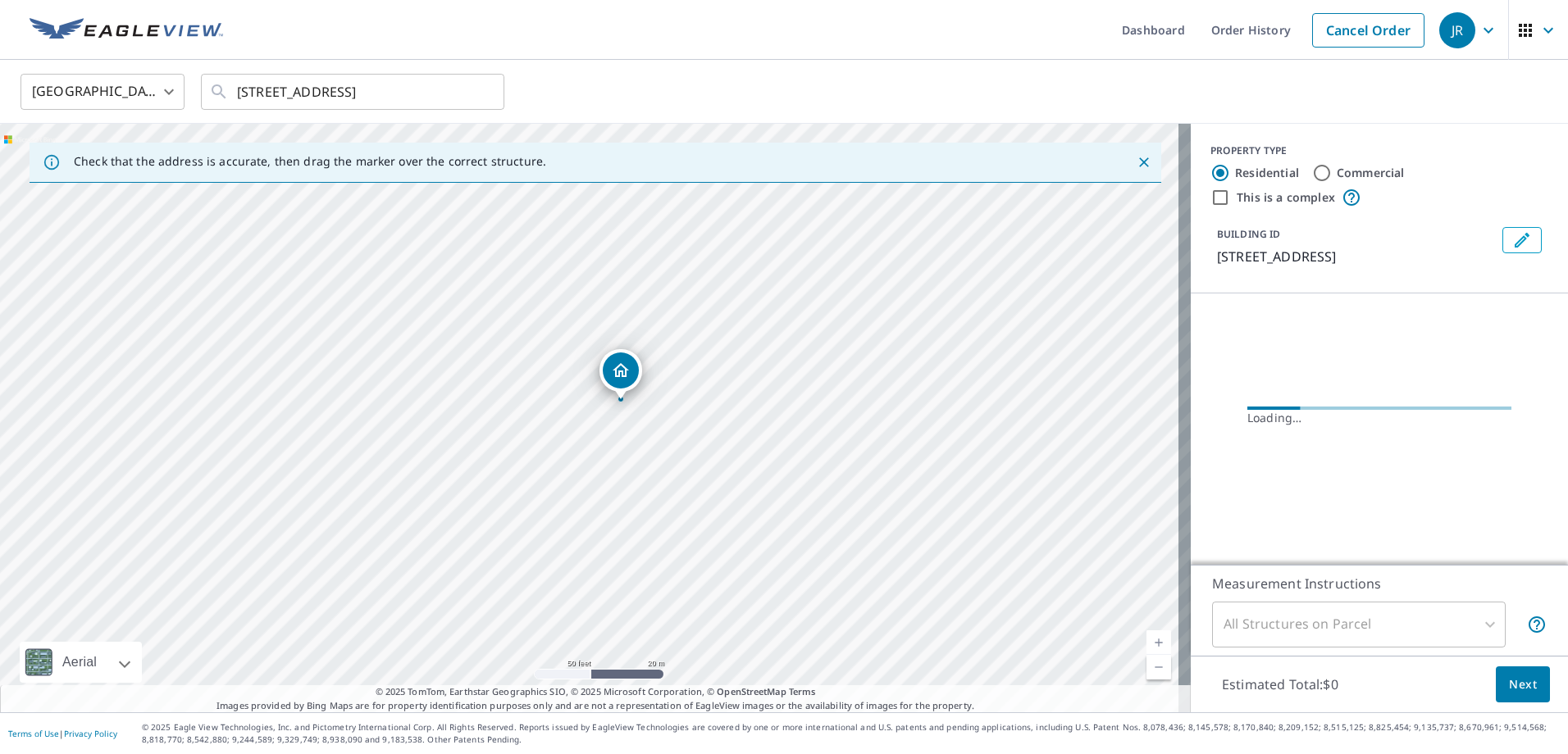
drag, startPoint x: 577, startPoint y: 410, endPoint x: 637, endPoint y: 450, distance: 72.1
click at [637, 450] on div "108 E Grant St Avon, IL 61415" at bounding box center [595, 418] width 1191 height 589
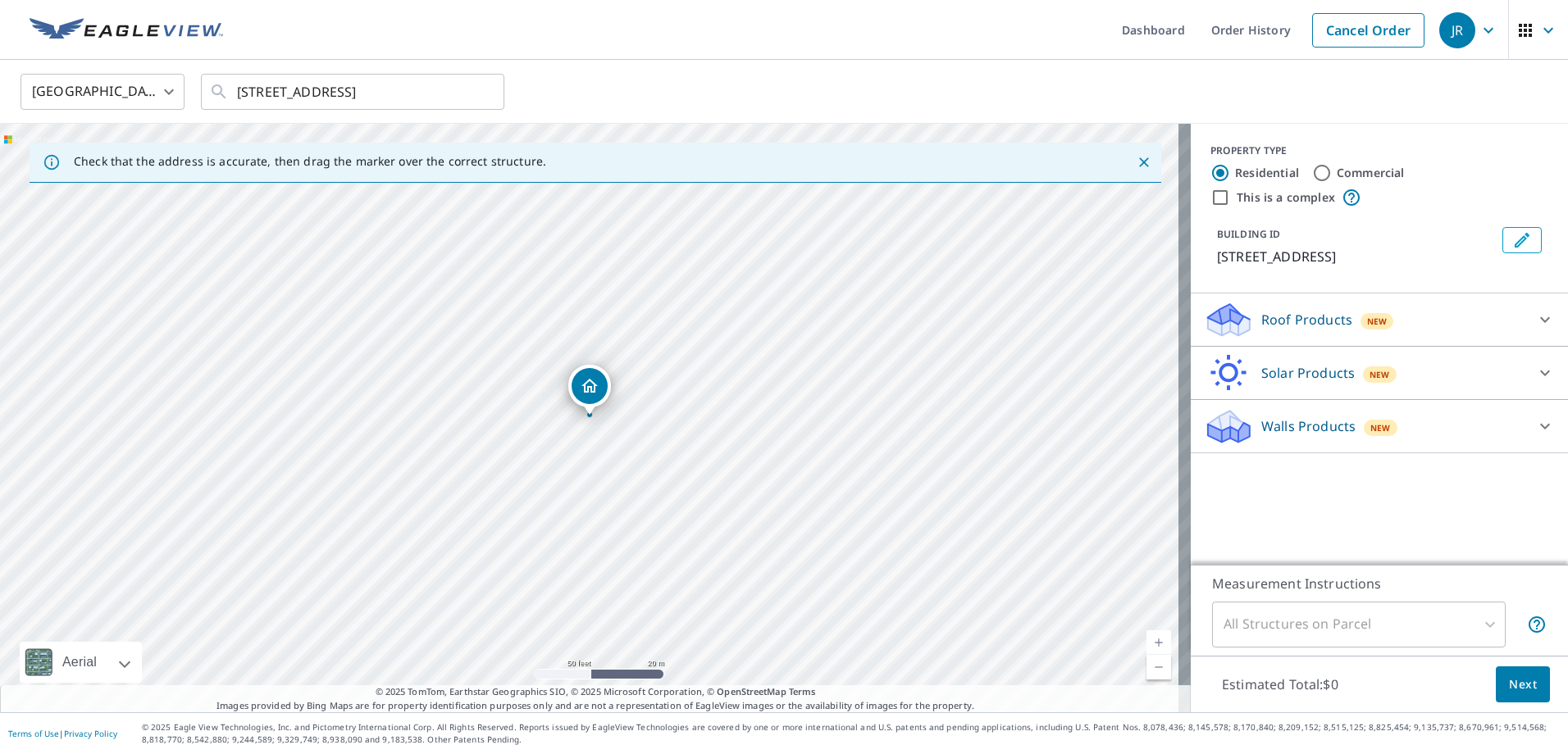
click at [1312, 307] on div "Roof Products New" at bounding box center [1364, 320] width 321 height 39
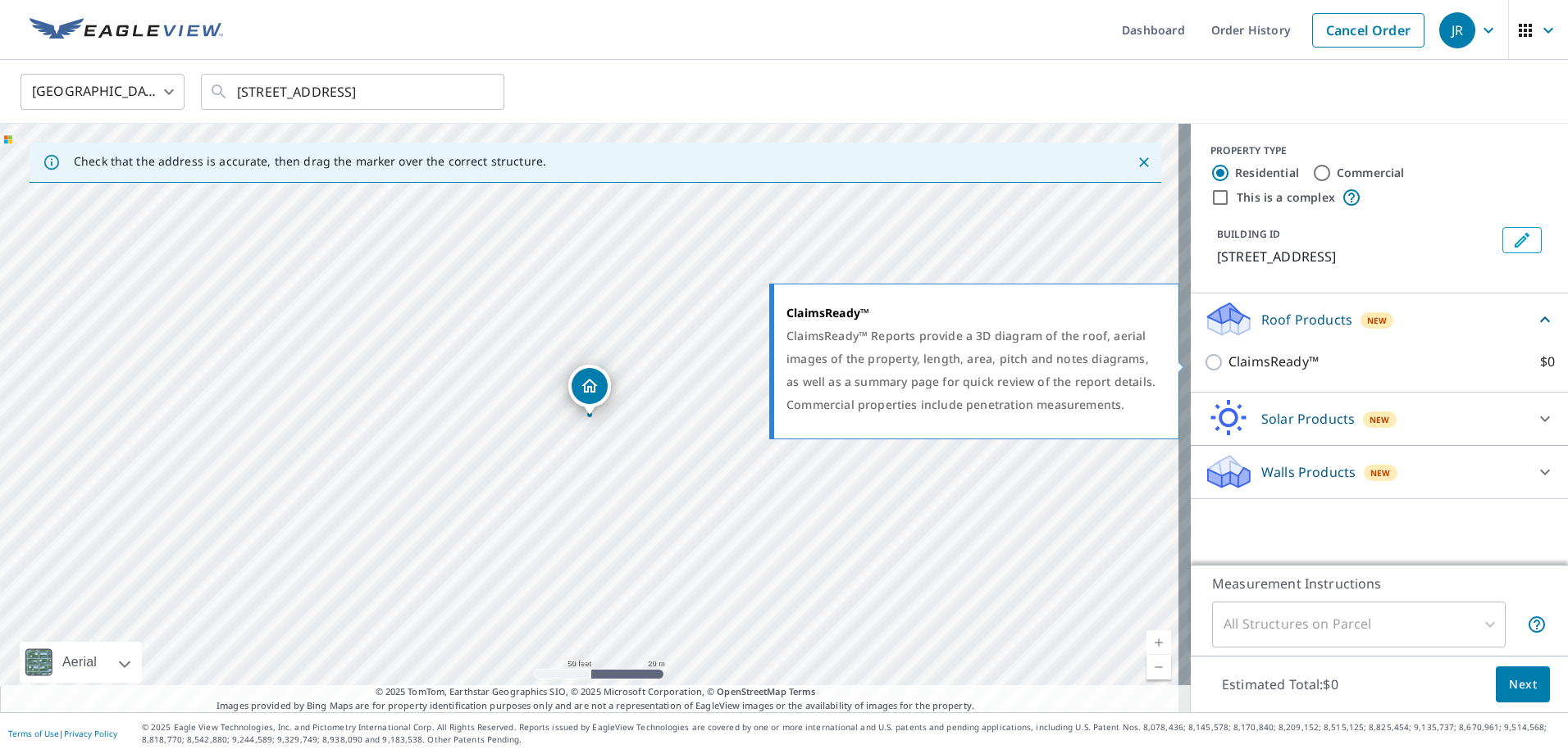
click at [1315, 364] on label "ClaimsReady™ $0" at bounding box center [1391, 362] width 326 height 21
click at [1228, 364] on input "ClaimsReady™ $0" at bounding box center [1215, 363] width 24 height 20
checkbox input "true"
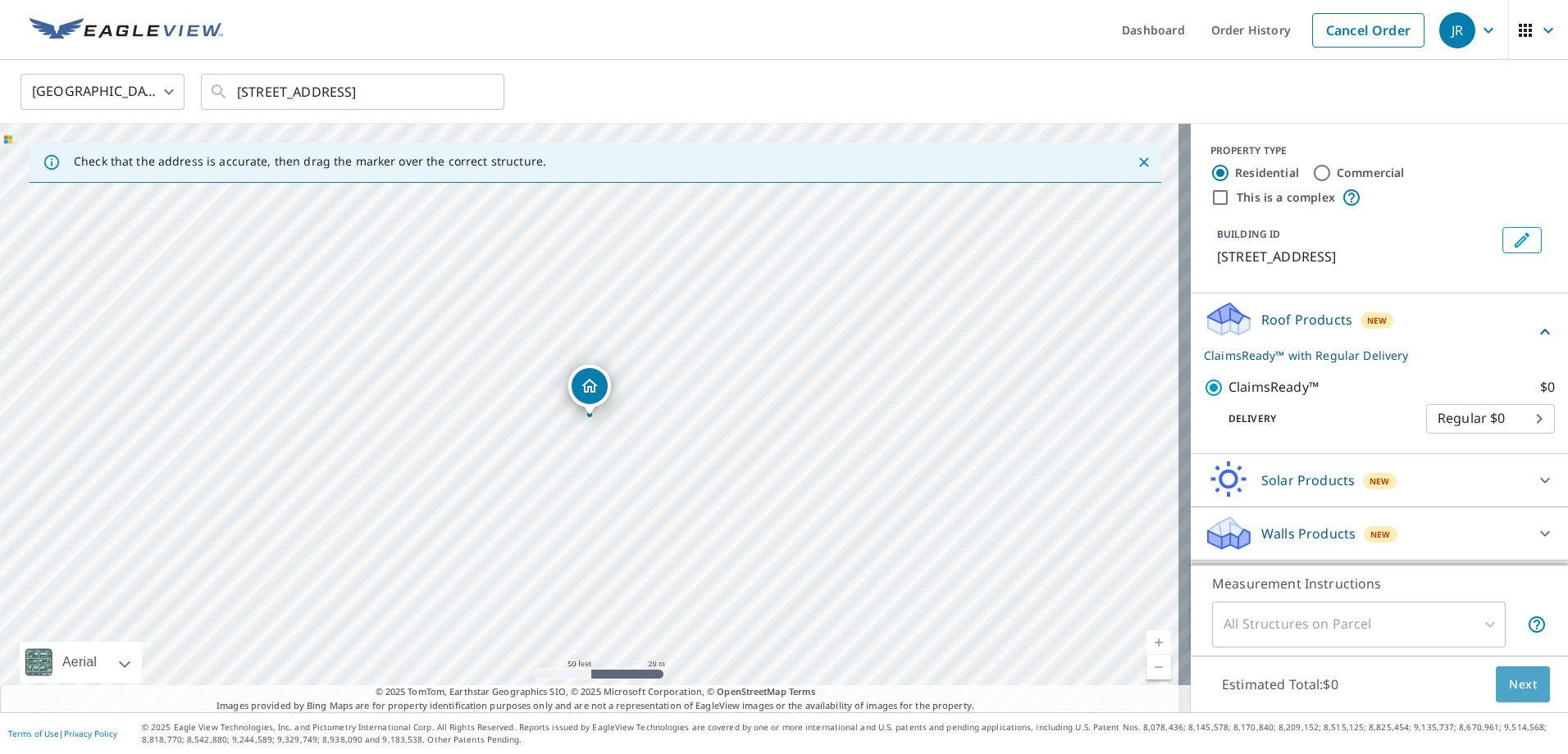
click at [1509, 690] on span "Next" at bounding box center [1523, 684] width 28 height 21
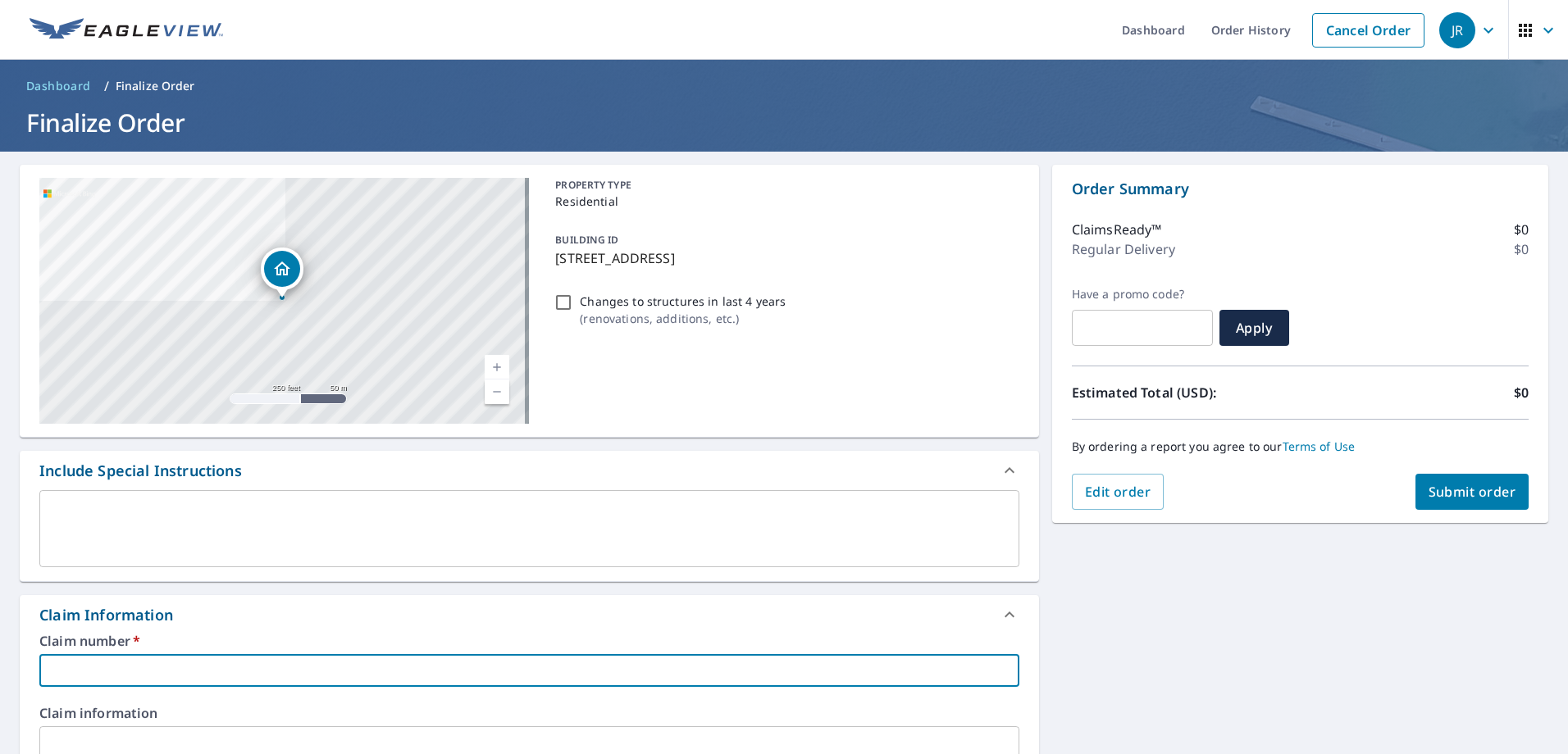
click at [375, 667] on input "text" at bounding box center [530, 671] width 980 height 33
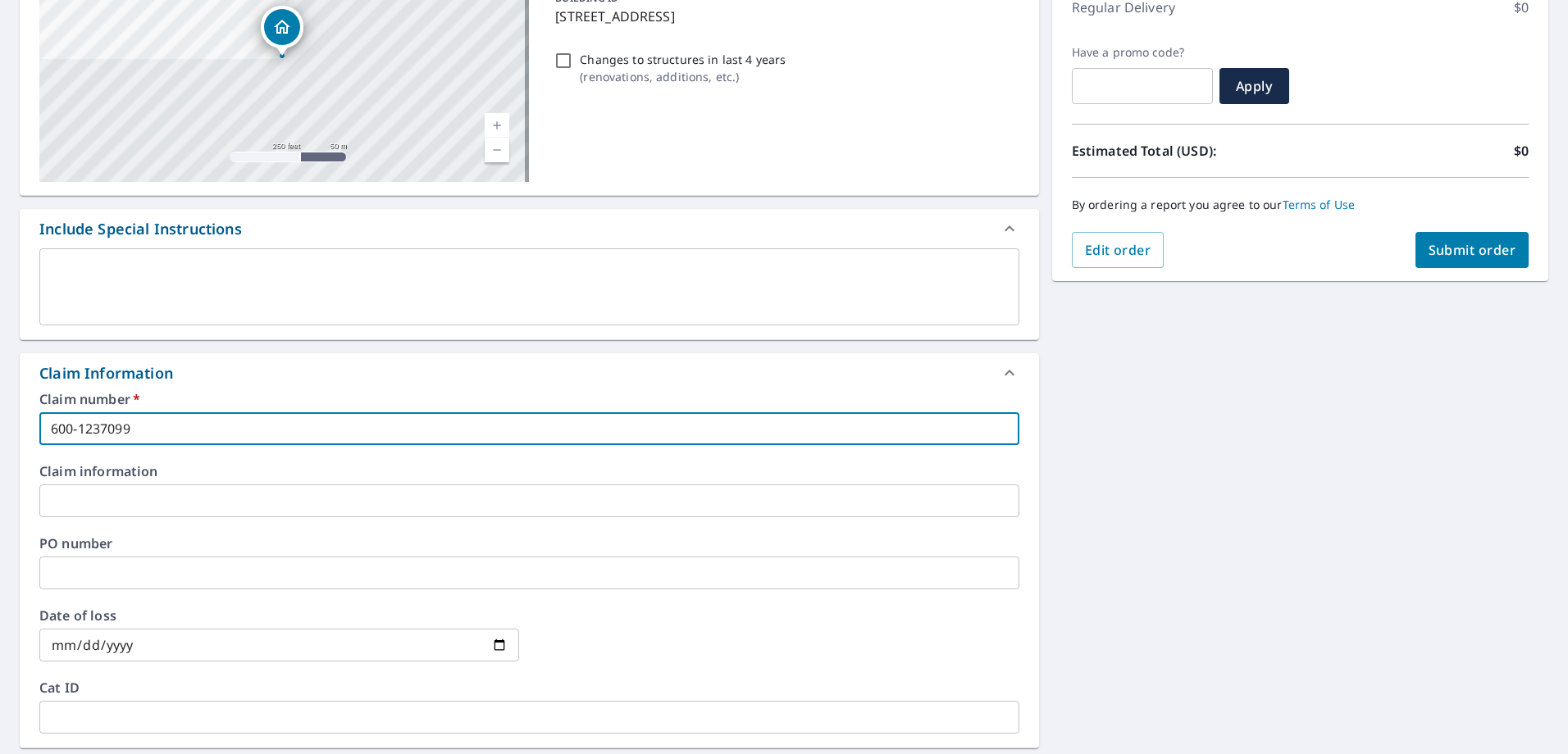
scroll to position [246, 0]
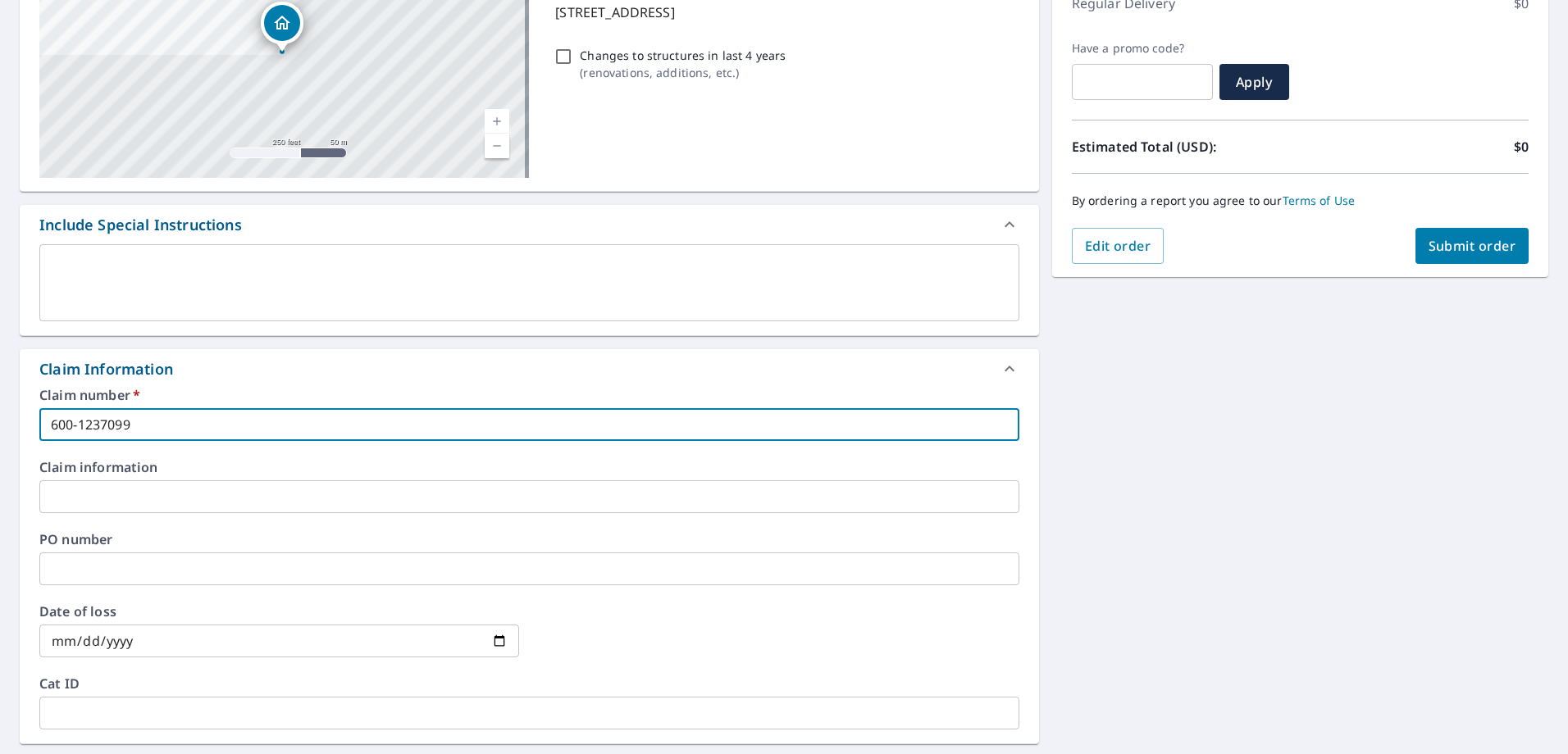
type input "600-1237099"
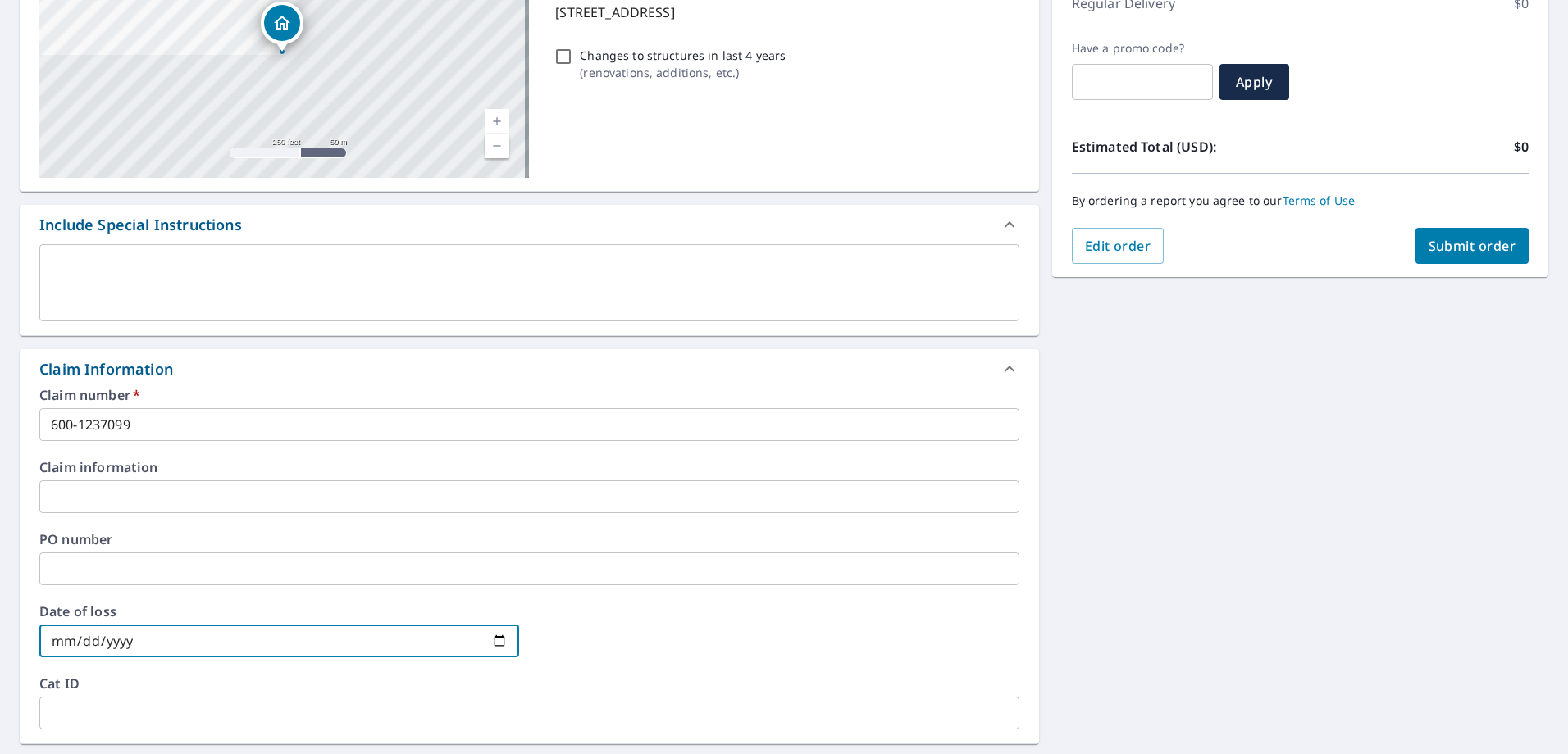
click at [496, 646] on input "date" at bounding box center [279, 641] width 480 height 33
type input "2025-05-25"
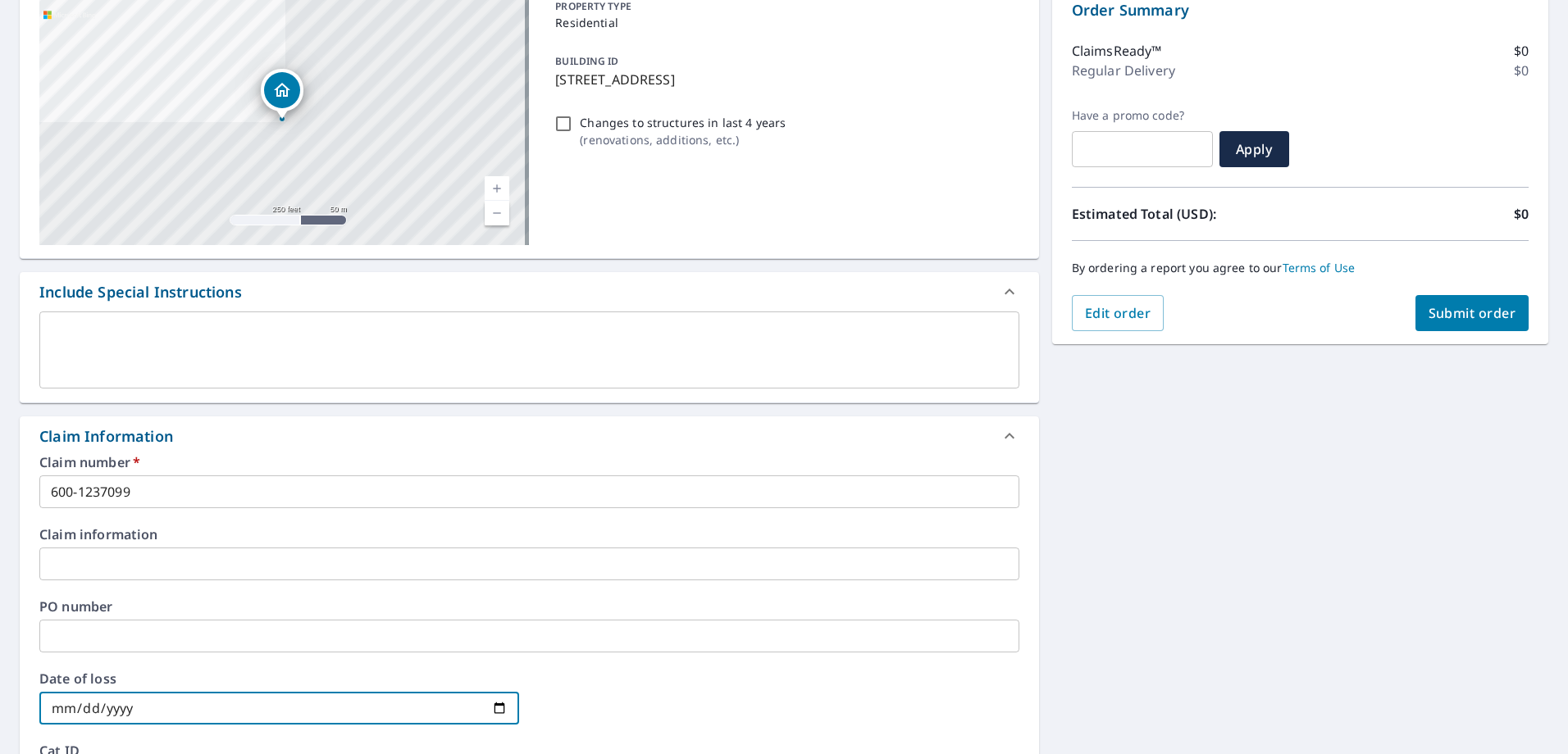
scroll to position [0, 0]
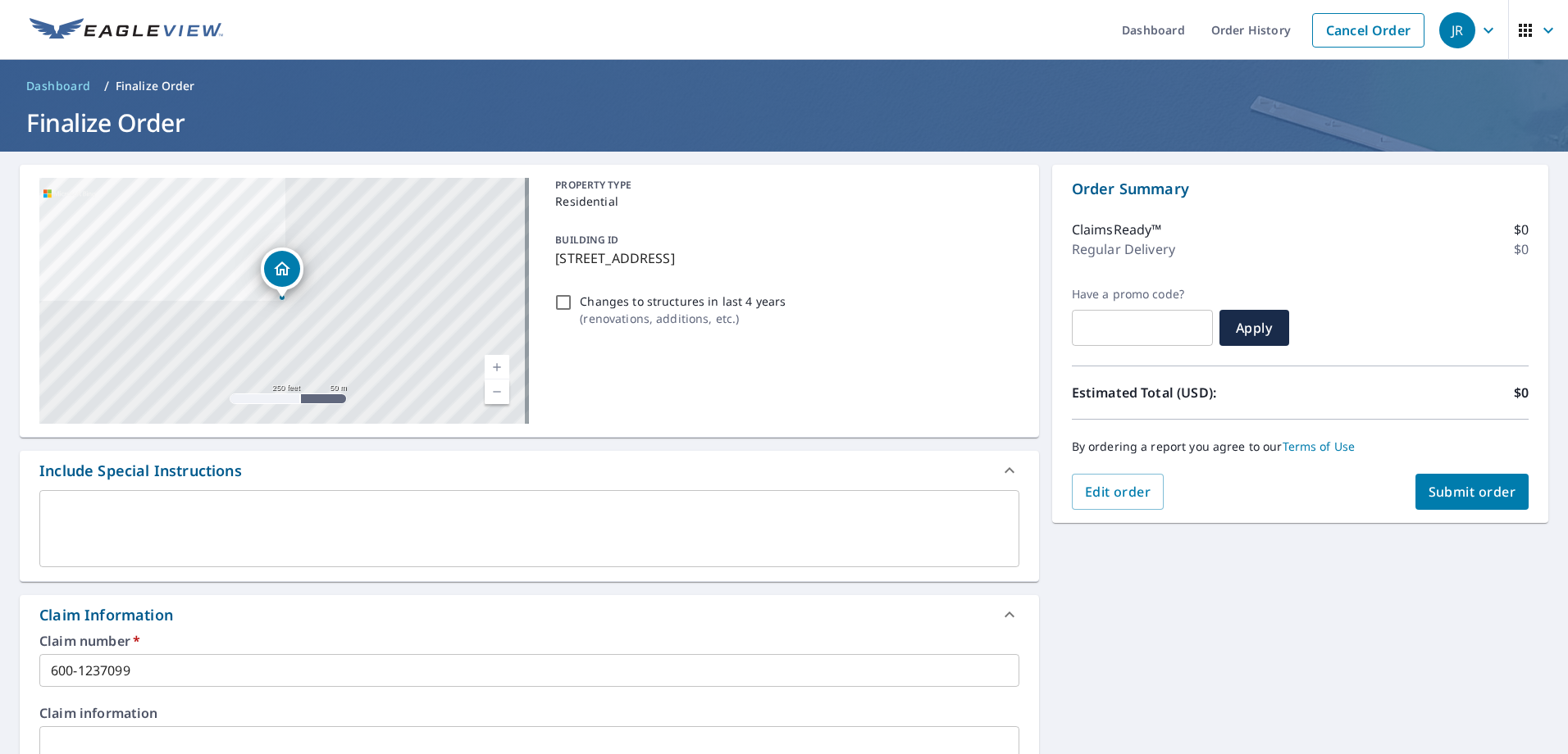
click at [1466, 497] on span "Submit order" at bounding box center [1472, 492] width 88 height 18
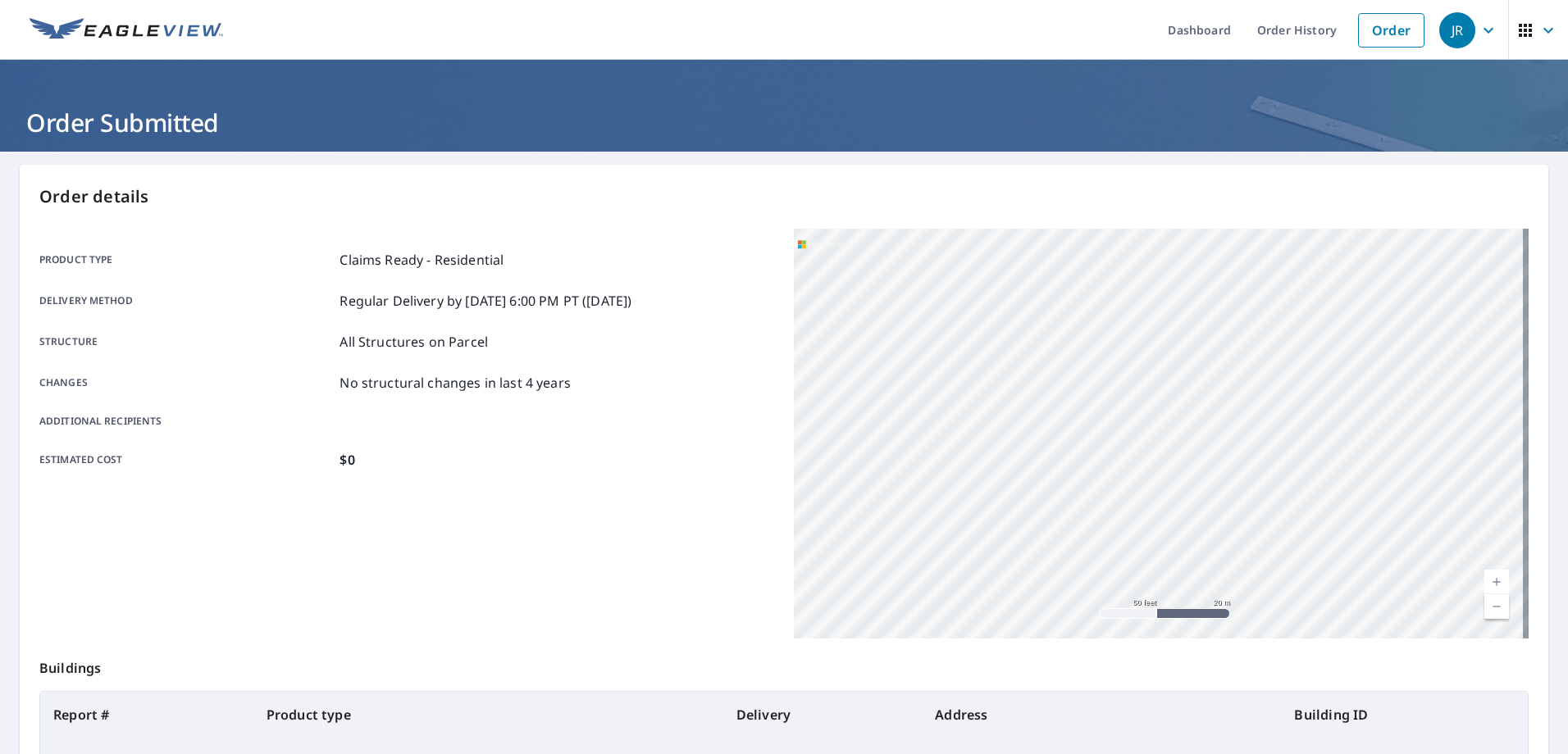
drag, startPoint x: 1427, startPoint y: 448, endPoint x: 1161, endPoint y: 572, distance: 293.5
click at [1161, 572] on div "108 E Grant St Avon, IL 61415" at bounding box center [1161, 433] width 735 height 410
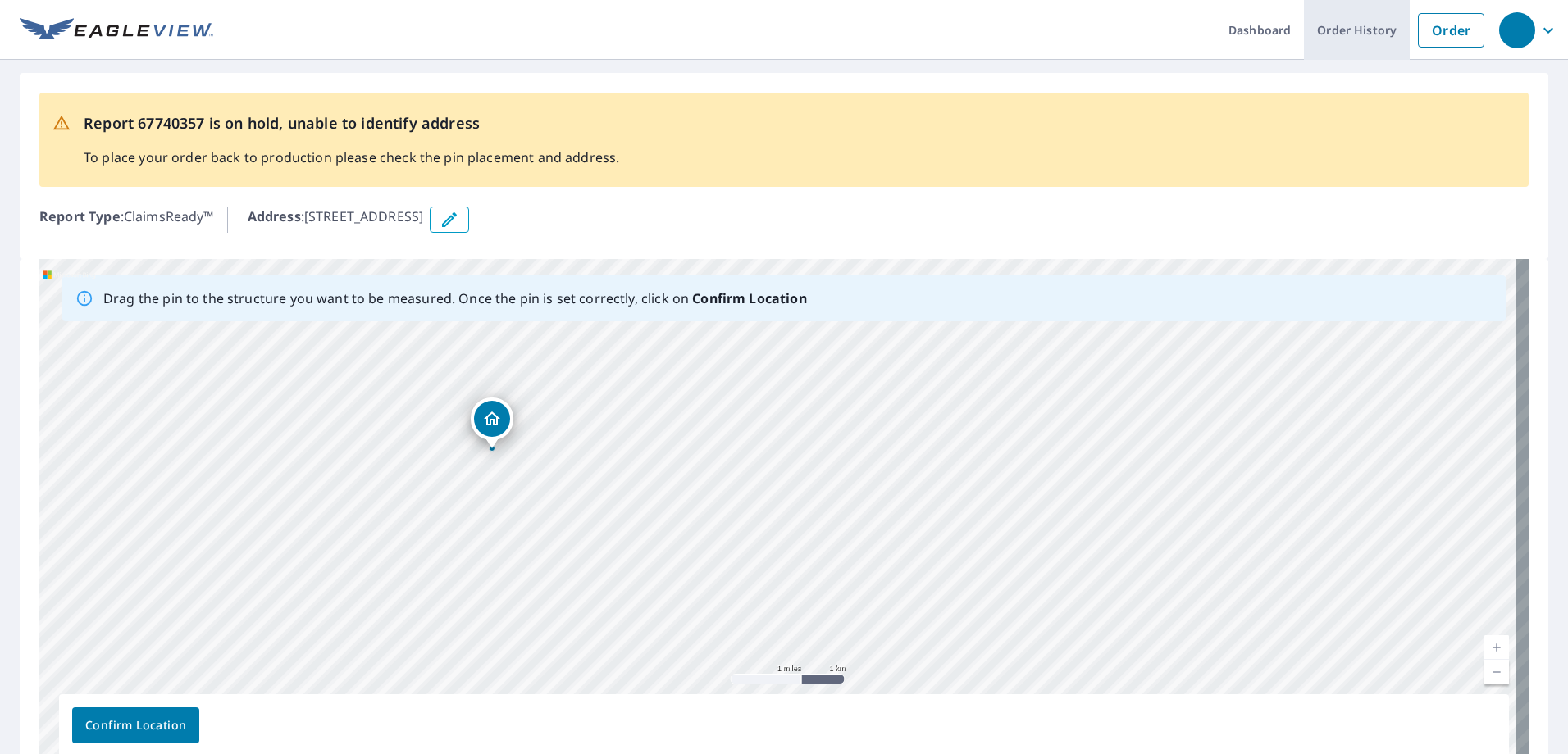
click at [1386, 24] on link "Order History" at bounding box center [1356, 30] width 106 height 60
